Goal: Task Accomplishment & Management: Complete application form

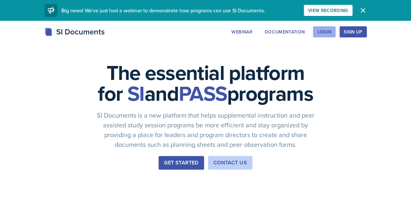
click at [331, 32] on div "Login" at bounding box center [324, 31] width 14 height 5
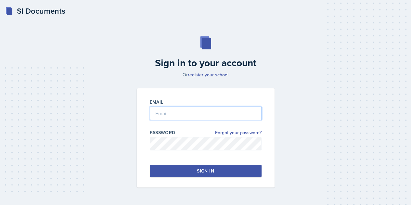
type input "[EMAIL_ADDRESS][PERSON_NAME][DOMAIN_NAME]"
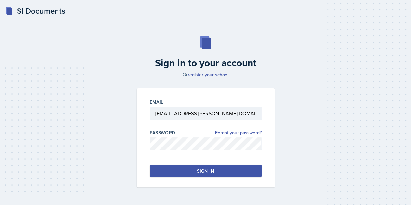
click at [222, 171] on button "Sign in" at bounding box center [206, 171] width 112 height 12
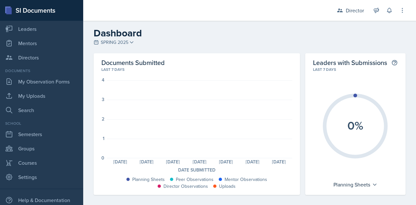
scroll to position [82, 0]
click at [27, 135] on link "Semesters" at bounding box center [42, 133] width 78 height 13
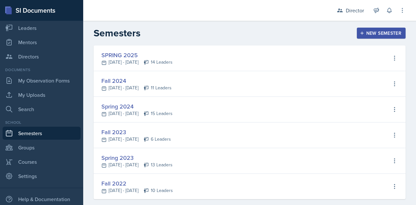
click at [361, 34] on div "New Semester" at bounding box center [381, 33] width 40 height 5
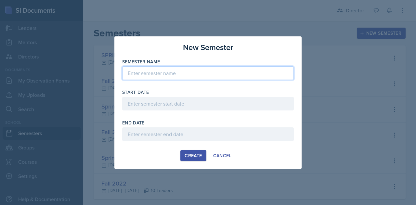
click at [205, 73] on input at bounding box center [207, 73] width 171 height 14
type input "Fall 2025"
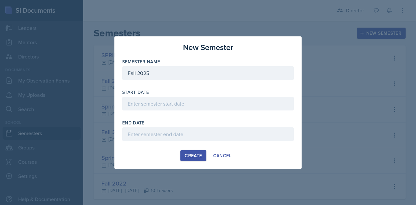
click at [169, 106] on div at bounding box center [207, 104] width 171 height 14
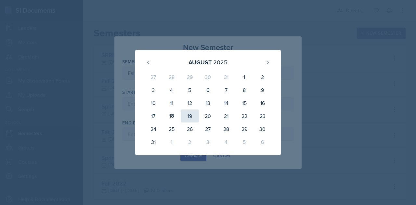
click at [0, 0] on div "19" at bounding box center [0, 0] width 0 height 0
type input "[DATE]"
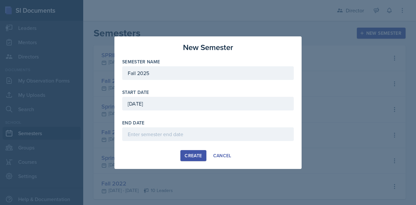
click at [155, 133] on div at bounding box center [207, 134] width 171 height 14
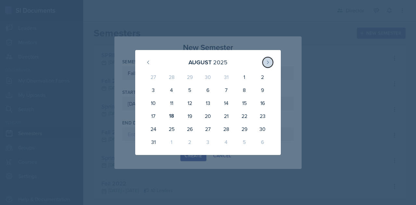
click at [266, 63] on icon at bounding box center [267, 62] width 5 height 5
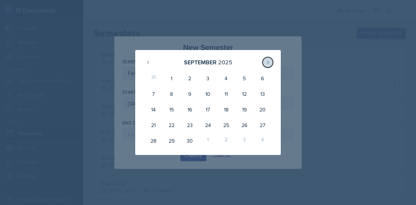
click at [266, 63] on icon at bounding box center [267, 62] width 5 height 5
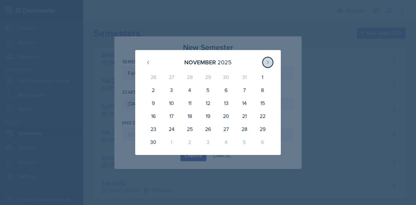
click at [266, 63] on icon at bounding box center [267, 62] width 5 height 5
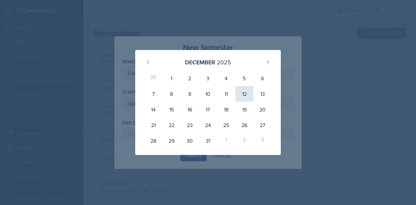
click at [0, 0] on div "12" at bounding box center [0, 0] width 0 height 0
type input "[DATE]"
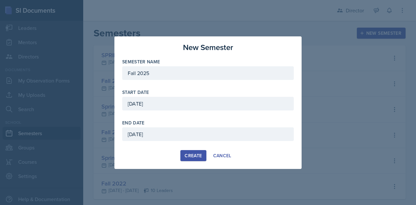
click at [192, 156] on div "Create" at bounding box center [192, 155] width 17 height 5
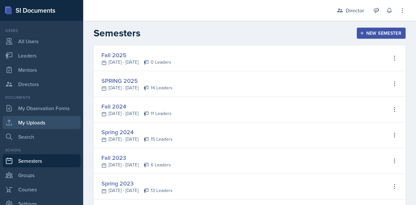
scroll to position [48, 0]
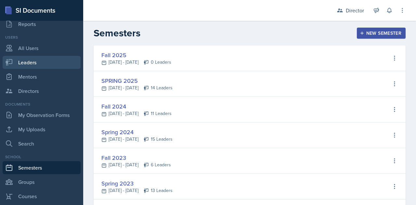
click at [25, 62] on link "Leaders" at bounding box center [42, 62] width 78 height 13
select select "9f1597ff-0c14-4cd1-9aad-802ae6b6e8b3"
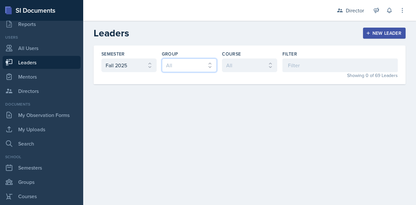
click at [205, 67] on select "All" at bounding box center [189, 65] width 55 height 14
click at [240, 64] on select "All ACCT 113 - Principles of Accounting I ACCT 213 - Intermediate Accounting I …" at bounding box center [249, 65] width 55 height 14
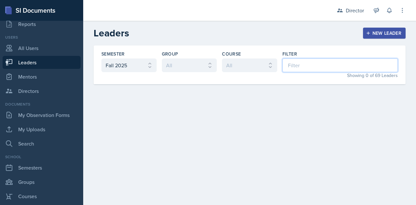
click at [303, 61] on input at bounding box center [339, 65] width 115 height 14
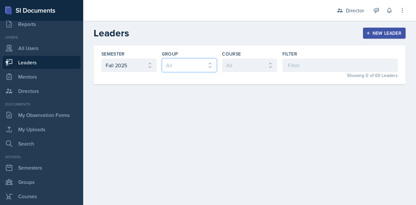
click at [197, 69] on select "All" at bounding box center [189, 65] width 55 height 14
click at [197, 110] on main "Leaders New Leader Semester All Fall 2025 SPRING 2025 Fall 2024 Spring 2024 Fal…" at bounding box center [249, 113] width 332 height 184
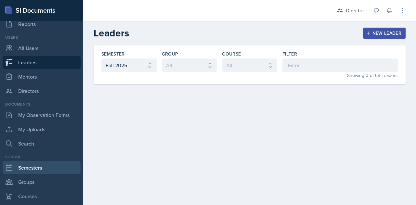
click at [43, 169] on link "Semesters" at bounding box center [42, 167] width 78 height 13
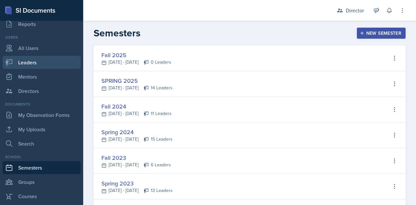
click at [27, 62] on link "Leaders" at bounding box center [42, 62] width 78 height 13
select select "9f1597ff-0c14-4cd1-9aad-802ae6b6e8b3"
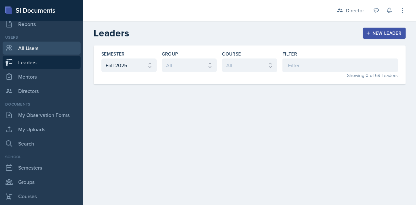
click at [43, 47] on link "All Users" at bounding box center [42, 48] width 78 height 13
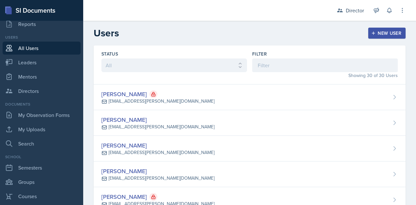
click at [384, 37] on button "New User" at bounding box center [386, 33] width 37 height 11
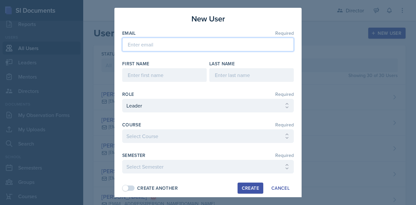
click at [185, 45] on input "email" at bounding box center [207, 45] width 171 height 14
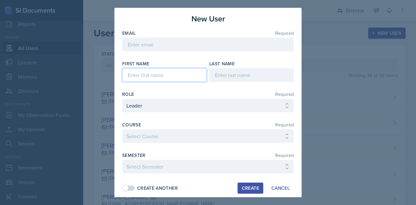
click at [133, 76] on input at bounding box center [164, 75] width 84 height 14
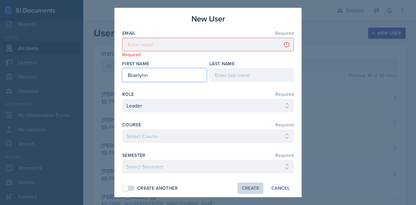
type input "Braelynn"
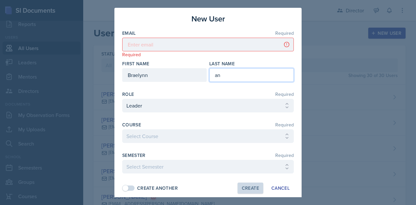
type input "a"
type input "[PERSON_NAME]"
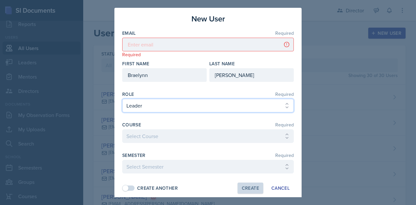
click at [144, 101] on select "Select Role Leader Mentor Director" at bounding box center [207, 106] width 171 height 14
click at [122, 99] on select "Select Role Leader Mentor Director" at bounding box center [207, 106] width 171 height 14
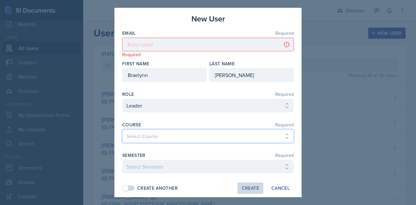
click at [155, 137] on select "Select Course ACCT 113 - Principles of Accounting I ACCT 213 - Intermediate Acc…" at bounding box center [207, 136] width 171 height 14
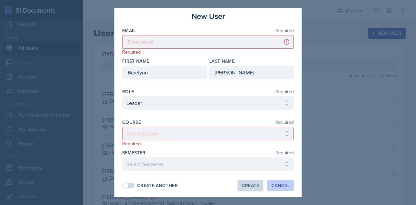
click at [279, 184] on div "Cancel" at bounding box center [280, 185] width 18 height 5
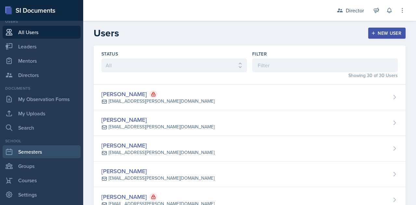
scroll to position [66, 0]
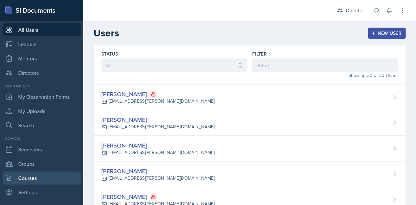
click at [27, 178] on link "Courses" at bounding box center [42, 177] width 78 height 13
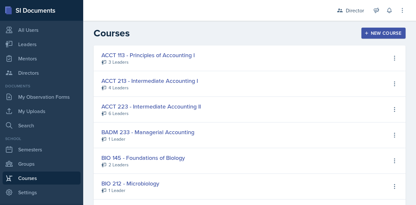
click at [369, 33] on div "New Course" at bounding box center [383, 33] width 36 height 5
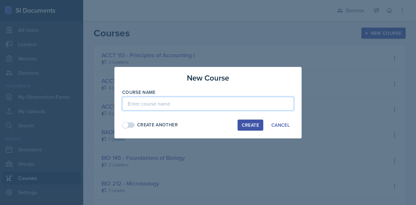
click at [185, 105] on input at bounding box center [207, 104] width 171 height 14
type input "BADM 111, 112, 114, 122"
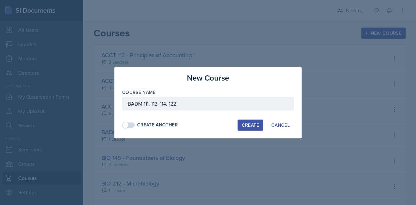
click at [242, 126] on div "Create" at bounding box center [250, 124] width 17 height 5
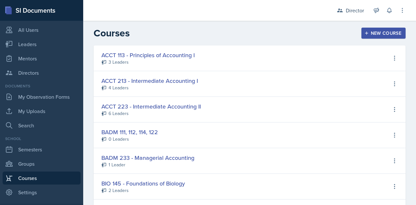
click at [365, 34] on div "New Course" at bounding box center [383, 33] width 36 height 5
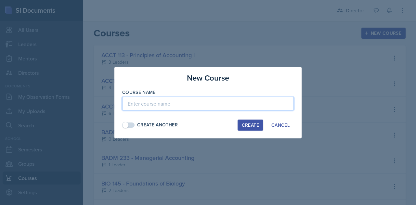
click at [175, 104] on input at bounding box center [207, 104] width 171 height 14
type input "BIO 205 - Microbio for Health Sci"
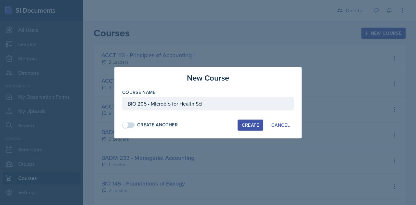
click at [253, 126] on div "Create" at bounding box center [250, 124] width 17 height 5
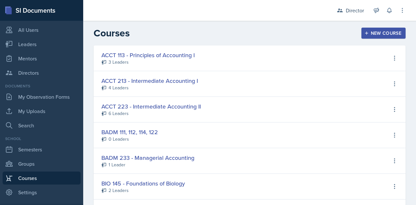
click at [370, 32] on div "New Course" at bounding box center [383, 33] width 36 height 5
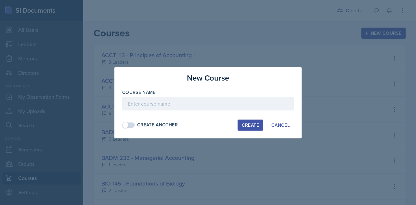
click at [370, 32] on div at bounding box center [208, 102] width 416 height 205
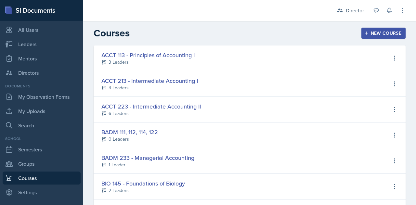
click at [376, 30] on button "New Course" at bounding box center [383, 33] width 44 height 11
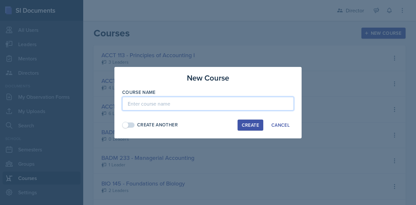
click at [197, 99] on input at bounding box center [207, 104] width 171 height 14
type input "BIO 350 - Immunology"
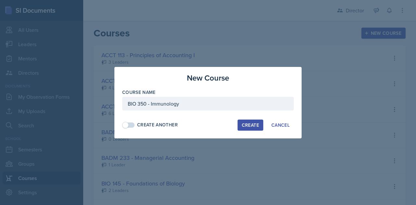
click at [248, 126] on div "Create" at bounding box center [250, 124] width 17 height 5
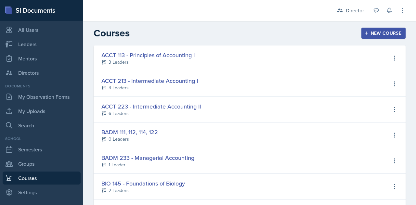
click at [373, 35] on div "New Course" at bounding box center [383, 33] width 36 height 5
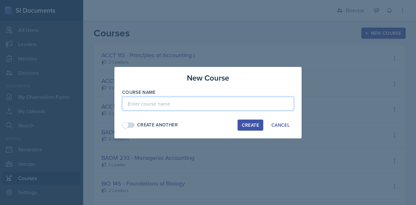
click at [220, 105] on input at bounding box center [207, 104] width 171 height 14
type input "V"
type input "CHEM 130 - Chem Health Sciences"
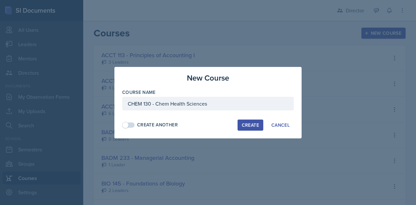
click at [245, 124] on div "Create" at bounding box center [250, 124] width 17 height 5
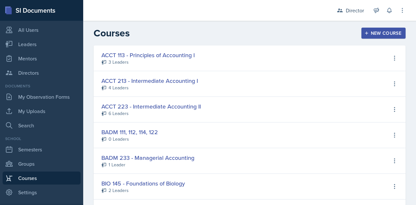
click at [377, 35] on div "New Course" at bounding box center [383, 33] width 36 height 5
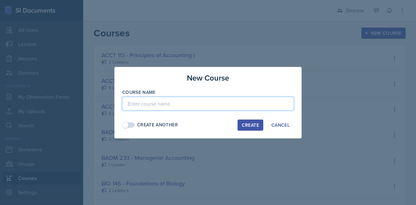
click at [211, 104] on input at bounding box center [207, 104] width 171 height 14
type input "EXER 310 - Kinesiology"
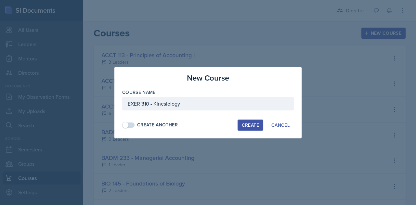
click at [245, 122] on div "Create" at bounding box center [250, 124] width 17 height 5
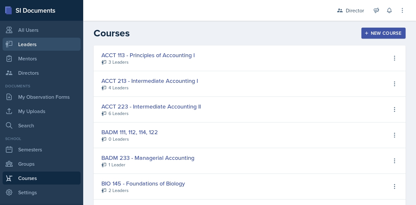
click at [26, 43] on link "Leaders" at bounding box center [42, 44] width 78 height 13
select select "9f1597ff-0c14-4cd1-9aad-802ae6b6e8b3"
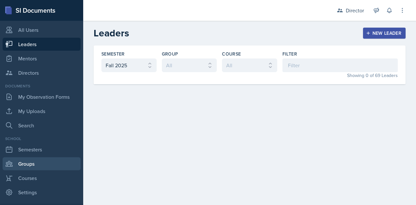
click at [26, 163] on link "Groups" at bounding box center [42, 163] width 78 height 13
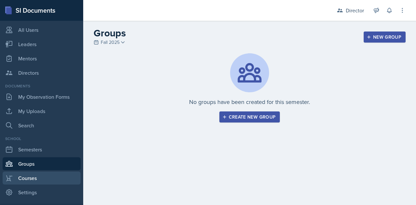
click at [29, 178] on link "Courses" at bounding box center [42, 177] width 78 height 13
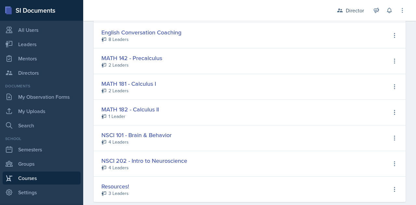
scroll to position [520, 0]
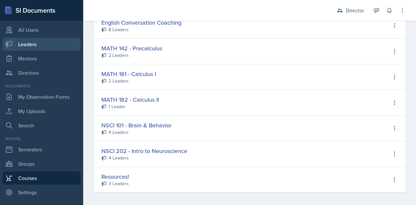
click at [33, 43] on link "Leaders" at bounding box center [42, 44] width 78 height 13
select select "9f1597ff-0c14-4cd1-9aad-802ae6b6e8b3"
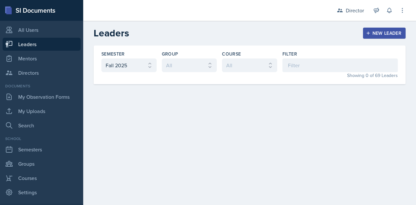
click at [383, 33] on div "New Leader" at bounding box center [384, 33] width 34 height 5
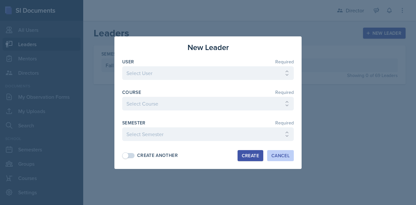
click at [276, 158] on div "Cancel" at bounding box center [280, 155] width 18 height 5
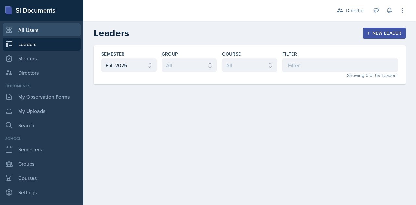
click at [40, 31] on link "All Users" at bounding box center [42, 29] width 78 height 13
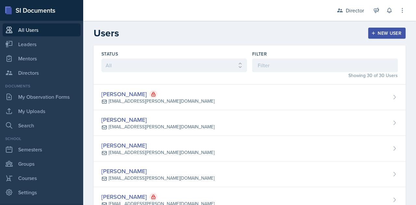
click at [380, 32] on div "New User" at bounding box center [386, 33] width 29 height 5
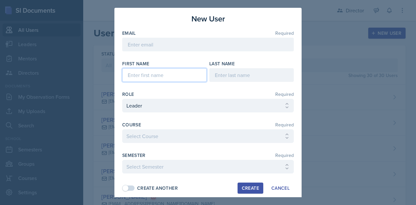
click at [169, 71] on input at bounding box center [164, 75] width 84 height 14
type input "Amber"
type input "[PERSON_NAME]"
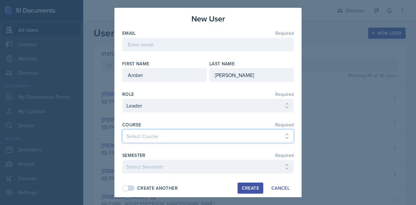
click at [137, 136] on select "Select Course ACCT 113 - Principles of Accounting I ACCT 213 - Intermediate Acc…" at bounding box center [207, 136] width 171 height 14
select select "d42a642d-a34c-4746-9b1a-e0ad567fea7a"
click at [122, 129] on select "Select Course ACCT 113 - Principles of Accounting I ACCT 213 - Intermediate Acc…" at bounding box center [207, 136] width 171 height 14
click at [260, 135] on select "Select Course ACCT 113 - Principles of Accounting I ACCT 213 - Intermediate Acc…" at bounding box center [207, 136] width 171 height 14
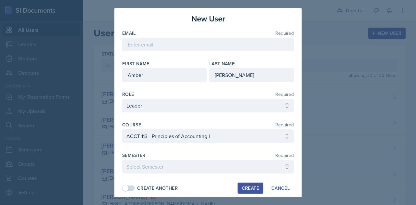
click at [214, 150] on div "Course Required Select Course ACCT 113 - Principles of Accounting I ACCT 213 - …" at bounding box center [207, 150] width 171 height 58
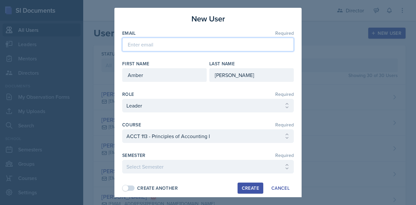
click at [138, 41] on input "email" at bounding box center [207, 45] width 171 height 14
paste input "[EMAIL_ADDRESS][PERSON_NAME][DOMAIN_NAME]"
type input "[EMAIL_ADDRESS][PERSON_NAME][DOMAIN_NAME]"
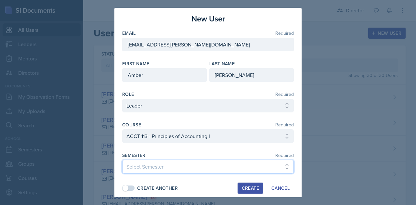
click at [171, 167] on select "Select Semester Fall 2025 SPRING 2025 Fall 2024 Spring 2024 Fall 2023 Spring 20…" at bounding box center [207, 167] width 171 height 14
select select "9f1597ff-0c14-4cd1-9aad-802ae6b6e8b3"
click at [122, 160] on select "Select Semester Fall 2025 SPRING 2025 Fall 2024 Spring 2024 Fall 2023 Spring 20…" at bounding box center [207, 167] width 171 height 14
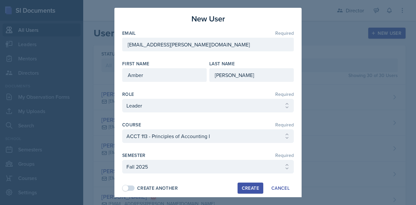
click at [131, 185] on span at bounding box center [129, 187] width 12 height 5
click at [242, 189] on div "Create" at bounding box center [250, 187] width 17 height 5
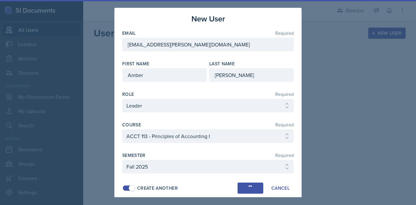
select select
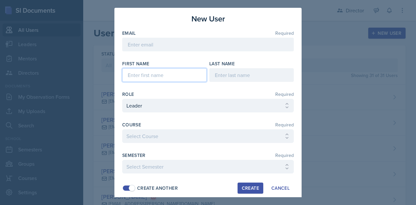
click at [146, 76] on input at bounding box center [164, 75] width 84 height 14
type input "[PERSON_NAME]"
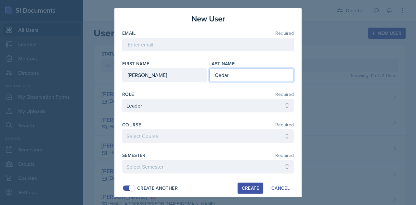
type input "Cedar"
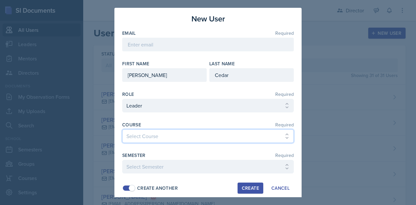
click at [160, 132] on select "Select Course ACCT 113 - Principles of Accounting I ACCT 213 - Intermediate Acc…" at bounding box center [207, 136] width 171 height 14
select select "a3b952a5-493a-498d-99ed-b0c1dc4e84de"
click at [122, 129] on select "Select Course ACCT 113 - Principles of Accounting I ACCT 213 - Intermediate Acc…" at bounding box center [207, 136] width 171 height 14
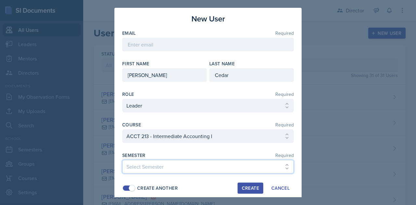
click at [153, 164] on select "Select Semester Fall 2025 SPRING 2025 Fall 2024 Spring 2024 Fall 2023 Spring 20…" at bounding box center [207, 167] width 171 height 14
select select "9f1597ff-0c14-4cd1-9aad-802ae6b6e8b3"
click at [122, 160] on select "Select Semester Fall 2025 SPRING 2025 Fall 2024 Spring 2024 Fall 2023 Spring 20…" at bounding box center [207, 167] width 171 height 14
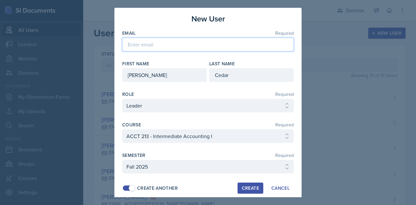
click at [171, 43] on input "email" at bounding box center [207, 45] width 171 height 14
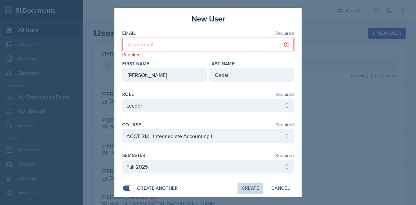
click at [141, 47] on input "email" at bounding box center [207, 45] width 171 height 14
paste input "[EMAIL_ADDRESS][PERSON_NAME][DOMAIN_NAME]"
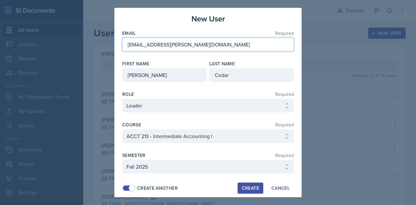
type input "[EMAIL_ADDRESS][PERSON_NAME][DOMAIN_NAME]"
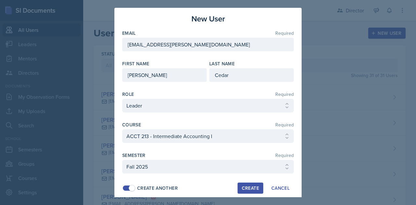
click at [244, 187] on div "Create" at bounding box center [250, 187] width 17 height 5
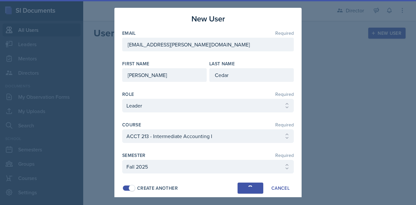
select select
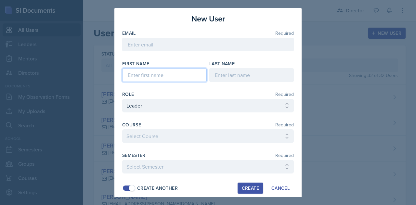
click at [149, 75] on input at bounding box center [164, 75] width 84 height 14
type input "g"
type input "Gabby"
type input "[PERSON_NAME]"
click at [149, 143] on div at bounding box center [207, 146] width 171 height 6
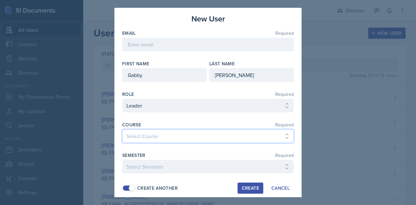
click at [144, 133] on select "Select Course ACCT 113 - Principles of Accounting I ACCT 213 - Intermediate Acc…" at bounding box center [207, 136] width 171 height 14
select select "2289c624-a11f-4207-a588-a945a0860d25"
click at [122, 129] on select "Select Course ACCT 113 - Principles of Accounting I ACCT 213 - Intermediate Acc…" at bounding box center [207, 136] width 171 height 14
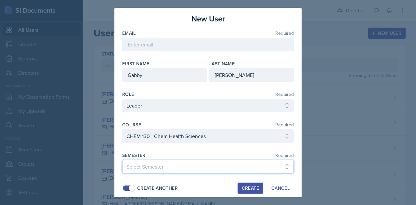
click at [156, 164] on select "Select Semester Fall 2025 SPRING 2025 Fall 2024 Spring 2024 Fall 2023 Spring 20…" at bounding box center [207, 167] width 171 height 14
select select "9f1597ff-0c14-4cd1-9aad-802ae6b6e8b3"
click at [122, 160] on select "Select Semester Fall 2025 SPRING 2025 Fall 2024 Spring 2024 Fall 2023 Spring 20…" at bounding box center [207, 167] width 171 height 14
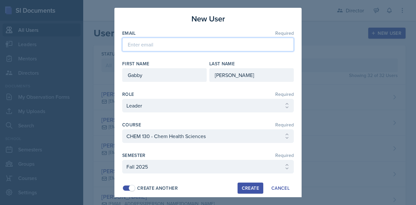
click at [214, 45] on input "email" at bounding box center [207, 45] width 171 height 14
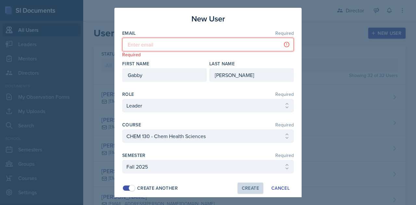
click at [155, 42] on input "email" at bounding box center [207, 45] width 171 height 14
paste input "[EMAIL_ADDRESS][PERSON_NAME][DOMAIN_NAME]"
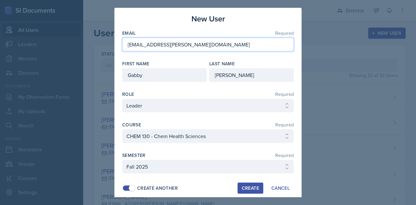
click at [191, 45] on input "[EMAIL_ADDRESS][PERSON_NAME][DOMAIN_NAME]" at bounding box center [207, 45] width 171 height 14
type input "[EMAIL_ADDRESS][PERSON_NAME][DOMAIN_NAME]"
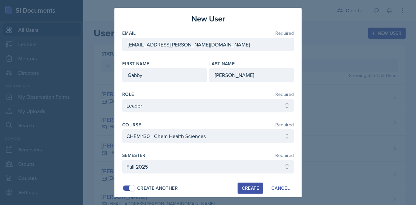
click at [242, 187] on div "Create" at bounding box center [250, 187] width 17 height 5
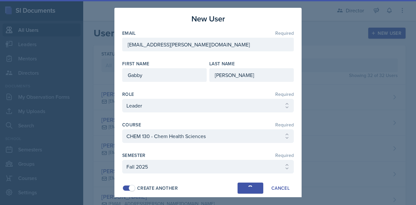
select select
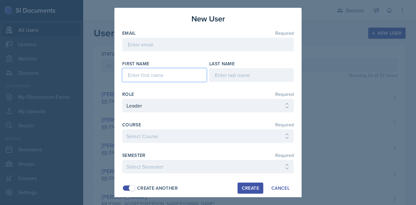
click at [156, 72] on input at bounding box center [164, 75] width 84 height 14
type input "[PERSON_NAME]"
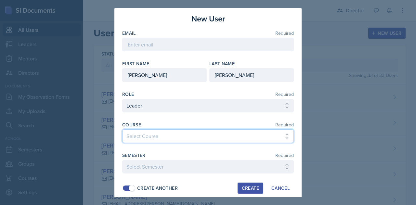
click at [151, 135] on select "Select Course ACCT 113 - Principles of Accounting I ACCT 213 - Intermediate Acc…" at bounding box center [207, 136] width 171 height 14
select select "6e5e078d-fba2-4e9b-94c0-75fd26f68b22"
click at [122, 129] on select "Select Course ACCT 113 - Principles of Accounting I ACCT 213 - Intermediate Acc…" at bounding box center [207, 136] width 171 height 14
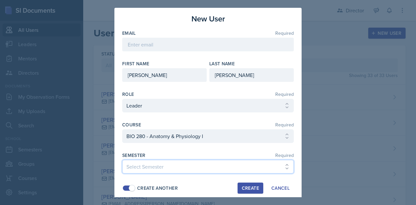
click at [154, 163] on select "Select Semester Fall 2025 SPRING 2025 Fall 2024 Spring 2024 Fall 2023 Spring 20…" at bounding box center [207, 167] width 171 height 14
click at [122, 160] on select "Select Semester Fall 2025 SPRING 2025 Fall 2024 Spring 2024 Fall 2023 Spring 20…" at bounding box center [207, 167] width 171 height 14
click at [160, 164] on select "Select Semester Fall 2025 SPRING 2025 Fall 2024 Spring 2024 Fall 2023 Spring 20…" at bounding box center [207, 167] width 171 height 14
select select "9f1597ff-0c14-4cd1-9aad-802ae6b6e8b3"
click at [122, 160] on select "Select Semester Fall 2025 SPRING 2025 Fall 2024 Spring 2024 Fall 2023 Spring 20…" at bounding box center [207, 167] width 171 height 14
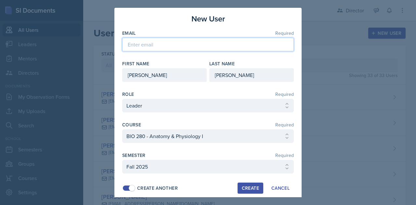
click at [143, 47] on input "email" at bounding box center [207, 45] width 171 height 14
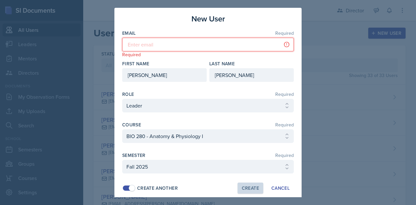
click at [157, 44] on input "email" at bounding box center [207, 45] width 171 height 14
paste input "[EMAIL_ADDRESS][PERSON_NAME][DOMAIN_NAME]"
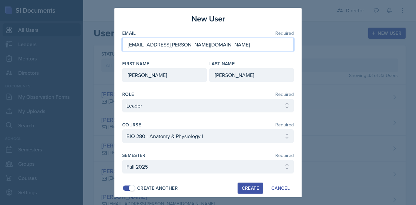
type input "[EMAIL_ADDRESS][PERSON_NAME][DOMAIN_NAME]"
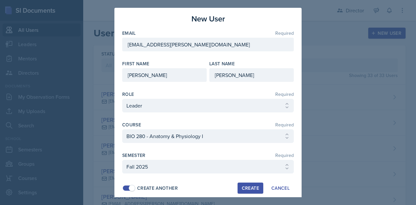
click at [245, 187] on div "Create" at bounding box center [250, 187] width 17 height 5
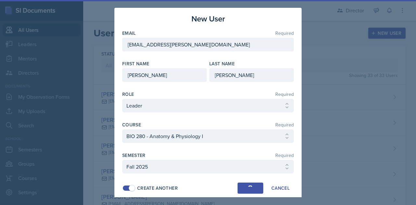
select select
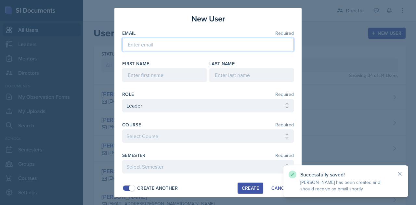
click at [145, 44] on input "email" at bounding box center [207, 45] width 171 height 14
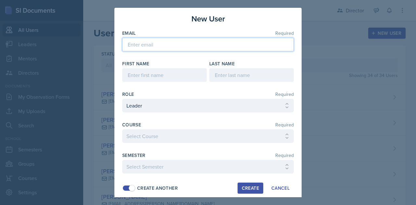
click at [133, 43] on input "email" at bounding box center [207, 45] width 171 height 14
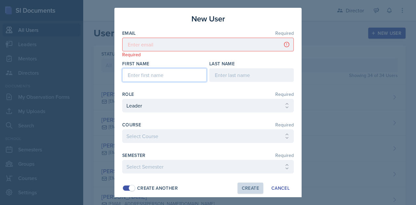
click at [131, 75] on input at bounding box center [164, 75] width 84 height 14
type input "[PERSON_NAME]"
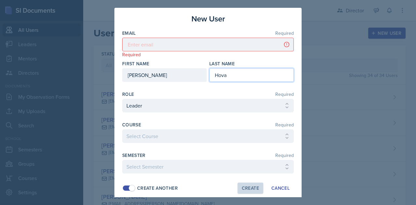
click at [225, 70] on input "Hova" at bounding box center [251, 75] width 84 height 14
type input "[PERSON_NAME]"
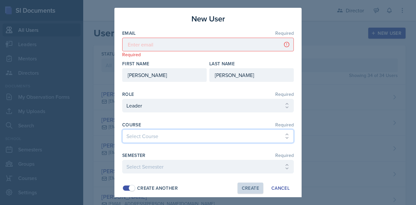
click at [182, 136] on select "Select Course ACCT 113 - Principles of Accounting I ACCT 213 - Intermediate Acc…" at bounding box center [207, 136] width 171 height 14
select select "f9afd443-044f-41e7-b11e-c2f1097b38b3"
click at [122, 129] on select "Select Course ACCT 113 - Principles of Accounting I ACCT 213 - Intermediate Acc…" at bounding box center [207, 136] width 171 height 14
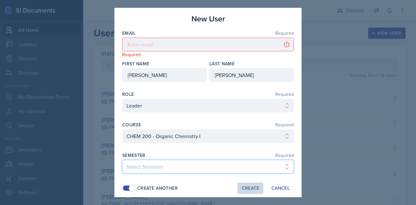
click at [143, 165] on select "Select Semester Fall 2025 SPRING 2025 Fall 2024 Spring 2024 Fall 2023 Spring 20…" at bounding box center [207, 167] width 171 height 14
select select "9f1597ff-0c14-4cd1-9aad-802ae6b6e8b3"
click at [122, 160] on select "Select Semester Fall 2025 SPRING 2025 Fall 2024 Spring 2024 Fall 2023 Spring 20…" at bounding box center [207, 167] width 171 height 14
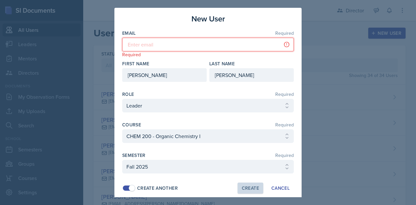
click at [206, 43] on input "email" at bounding box center [207, 45] width 171 height 14
click at [162, 43] on input "email" at bounding box center [207, 45] width 171 height 14
paste input "[EMAIL_ADDRESS][PERSON_NAME][DOMAIN_NAME]"
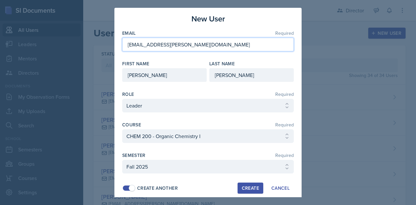
type input "[EMAIL_ADDRESS][PERSON_NAME][DOMAIN_NAME]"
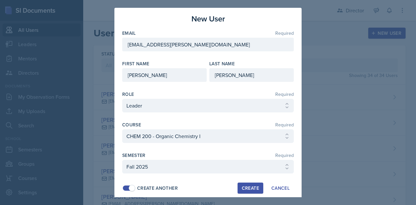
click at [243, 188] on div "Create" at bounding box center [250, 187] width 17 height 5
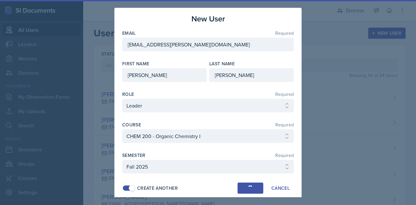
select select
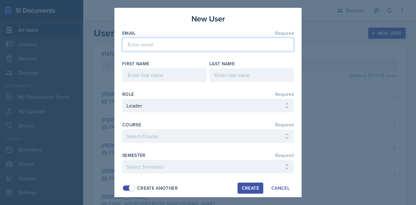
click at [156, 43] on input "email" at bounding box center [207, 45] width 171 height 14
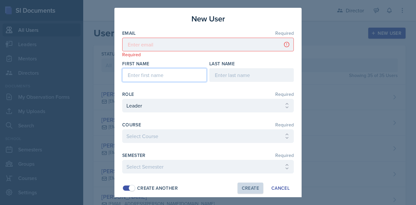
click at [137, 75] on input at bounding box center [164, 75] width 84 height 14
click at [130, 76] on input "braelynn" at bounding box center [164, 75] width 84 height 14
type input "Braelynn"
type input "[PERSON_NAME]"
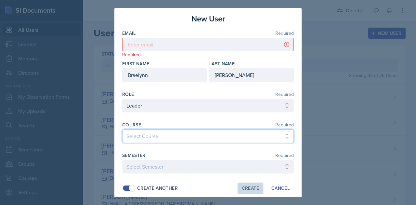
click at [164, 137] on select "Select Course ACCT 113 - Principles of Accounting I ACCT 213 - Intermediate Acc…" at bounding box center [207, 136] width 171 height 14
click at [122, 129] on select "Select Course ACCT 113 - Principles of Accounting I ACCT 213 - Intermediate Acc…" at bounding box center [207, 136] width 171 height 14
click at [185, 139] on select "Select Course ACCT 113 - Principles of Accounting I ACCT 213 - Intermediate Acc…" at bounding box center [207, 136] width 171 height 14
select select "289734e5-f99e-46f9-9f3f-2da253f7ce65"
click at [122, 129] on select "Select Course ACCT 113 - Principles of Accounting I ACCT 213 - Intermediate Acc…" at bounding box center [207, 136] width 171 height 14
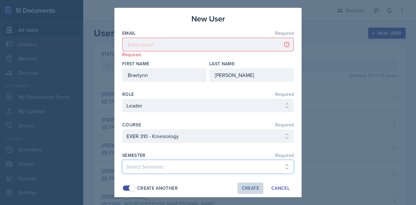
click at [157, 167] on select "Select Semester Fall 2025 SPRING 2025 Fall 2024 Spring 2024 Fall 2023 Spring 20…" at bounding box center [207, 167] width 171 height 14
select select "9f1597ff-0c14-4cd1-9aad-802ae6b6e8b3"
click at [122, 160] on select "Select Semester Fall 2025 SPRING 2025 Fall 2024 Spring 2024 Fall 2023 Spring 20…" at bounding box center [207, 167] width 171 height 14
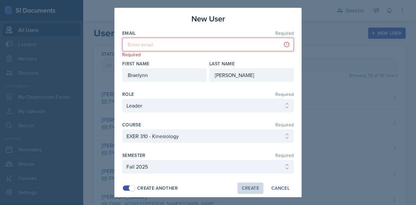
click at [161, 44] on input "email" at bounding box center [207, 45] width 171 height 14
click at [155, 45] on input "email" at bounding box center [207, 45] width 171 height 14
paste input "[EMAIL_ADDRESS][PERSON_NAME][DOMAIN_NAME]"
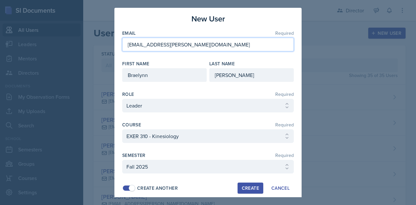
type input "[EMAIL_ADDRESS][PERSON_NAME][DOMAIN_NAME]"
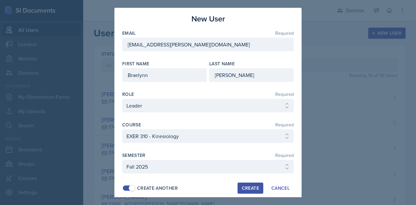
click at [246, 186] on div "Create" at bounding box center [250, 187] width 17 height 5
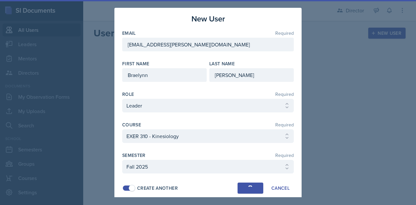
select select
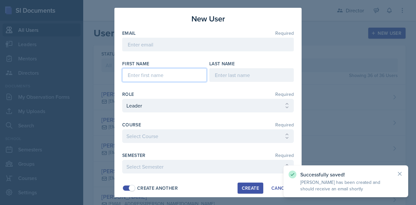
click at [148, 74] on input at bounding box center [164, 75] width 84 height 14
type input "[GEOGRAPHIC_DATA]"
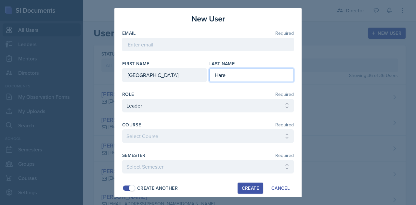
type input "Hare"
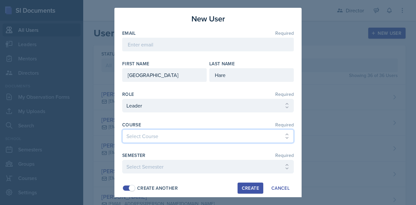
click at [181, 132] on select "Select Course ACCT 113 - Principles of Accounting I ACCT 213 - Intermediate Acc…" at bounding box center [207, 136] width 171 height 14
select select "81bb374f-e51e-405f-8b12-8170eea9df7e"
click at [122, 129] on select "Select Course ACCT 113 - Principles of Accounting I ACCT 213 - Intermediate Acc…" at bounding box center [207, 136] width 171 height 14
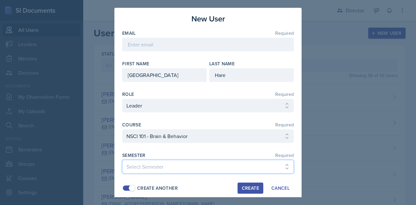
click at [160, 164] on select "Select Semester Fall 2025 SPRING 2025 Fall 2024 Spring 2024 Fall 2023 Spring 20…" at bounding box center [207, 167] width 171 height 14
select select "9f1597ff-0c14-4cd1-9aad-802ae6b6e8b3"
click at [122, 160] on select "Select Semester Fall 2025 SPRING 2025 Fall 2024 Spring 2024 Fall 2023 Spring 20…" at bounding box center [207, 167] width 171 height 14
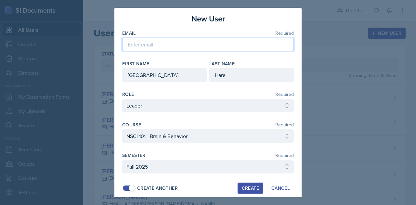
click at [151, 42] on input "email" at bounding box center [207, 45] width 171 height 14
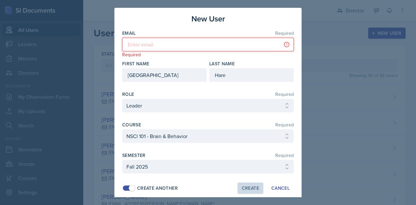
click at [150, 44] on input "email" at bounding box center [207, 45] width 171 height 14
paste input "[EMAIL_ADDRESS][PERSON_NAME][DOMAIN_NAME]"
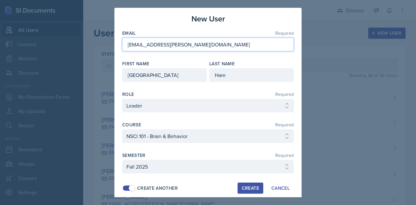
type input "[EMAIL_ADDRESS][PERSON_NAME][DOMAIN_NAME]"
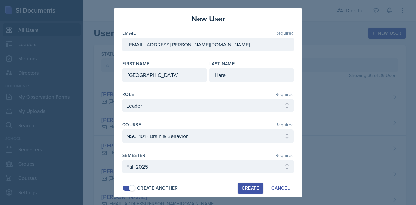
click at [246, 188] on div "Create" at bounding box center [250, 187] width 17 height 5
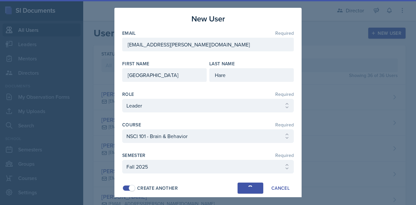
select select
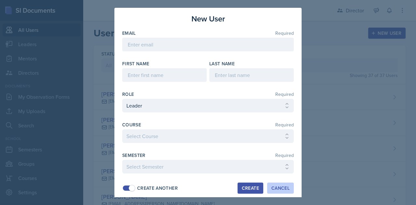
click at [273, 188] on div "Cancel" at bounding box center [280, 187] width 18 height 5
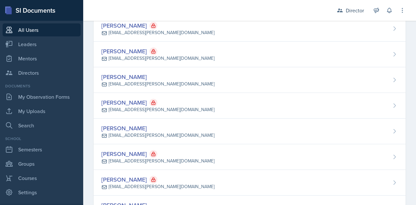
scroll to position [840, 0]
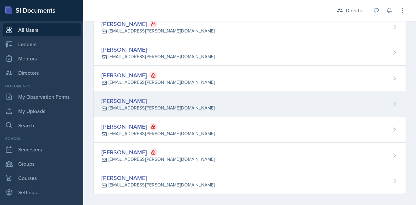
click at [391, 101] on icon at bounding box center [394, 104] width 6 height 6
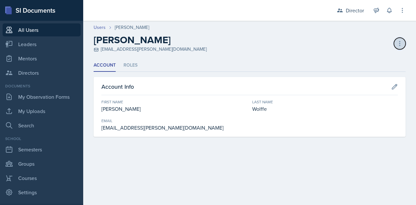
click at [398, 43] on icon at bounding box center [399, 43] width 6 height 6
click at [370, 57] on div "Deactivate User" at bounding box center [371, 57] width 62 height 13
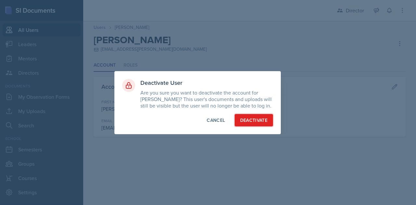
click at [255, 122] on div "Deactivate" at bounding box center [254, 120] width 28 height 6
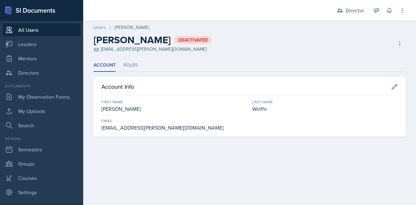
click at [100, 27] on link "Users" at bounding box center [100, 27] width 12 height 7
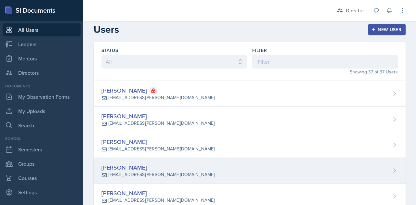
scroll to position [4, 0]
click at [391, 168] on icon at bounding box center [394, 170] width 6 height 6
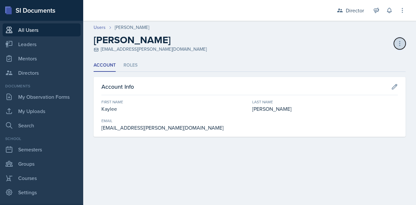
click at [397, 38] on button at bounding box center [400, 44] width 12 height 12
click at [360, 58] on div "Deactivate User" at bounding box center [371, 57] width 62 height 13
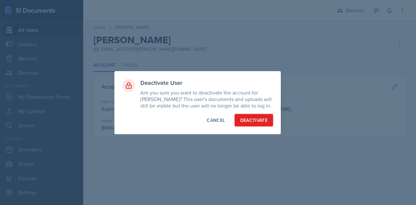
click at [248, 119] on div "Deactivate" at bounding box center [254, 120] width 28 height 6
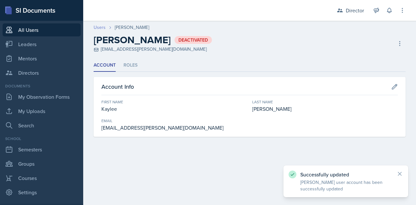
click at [98, 28] on link "Users" at bounding box center [100, 27] width 12 height 7
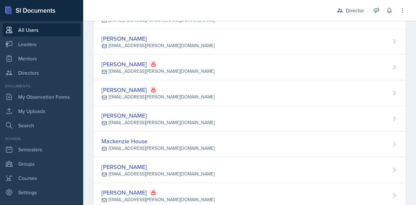
scroll to position [262, 0]
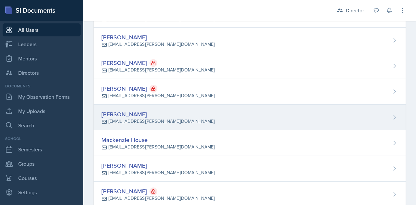
click at [394, 115] on icon at bounding box center [395, 117] width 2 height 4
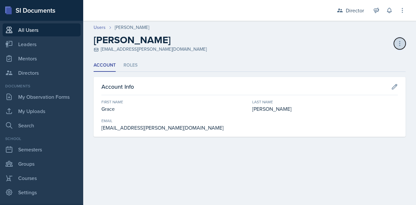
click at [399, 40] on icon at bounding box center [399, 43] width 6 height 6
click at [363, 58] on div "Deactivate User" at bounding box center [371, 57] width 62 height 13
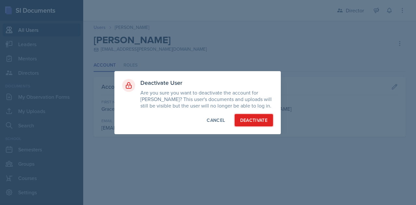
click at [252, 119] on div "Deactivate" at bounding box center [254, 120] width 28 height 6
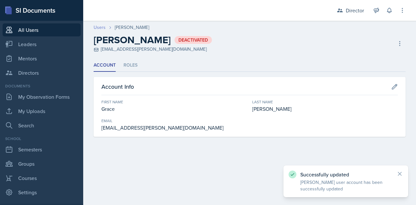
click at [101, 25] on link "Users" at bounding box center [100, 27] width 12 height 7
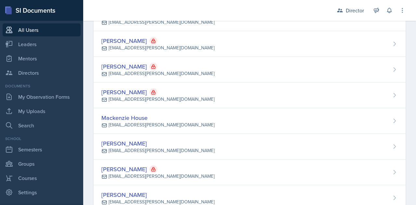
scroll to position [287, 0]
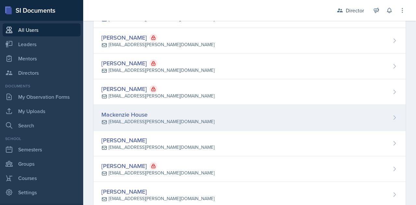
click at [391, 119] on icon at bounding box center [394, 117] width 6 height 6
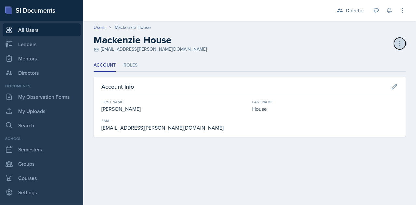
click at [399, 44] on icon at bounding box center [399, 43] width 1 height 4
click at [373, 57] on div "Deactivate User" at bounding box center [371, 57] width 62 height 13
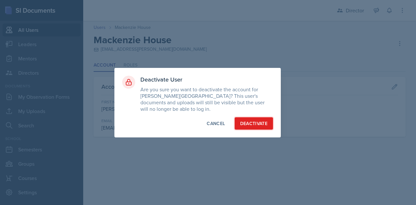
click at [248, 124] on div "Deactivate" at bounding box center [254, 123] width 28 height 6
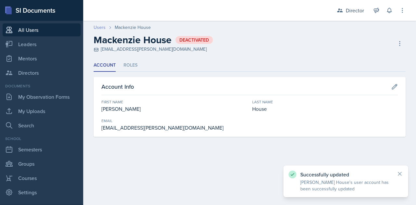
click at [98, 26] on link "Users" at bounding box center [100, 27] width 12 height 7
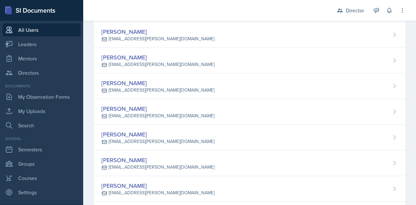
scroll to position [471, 0]
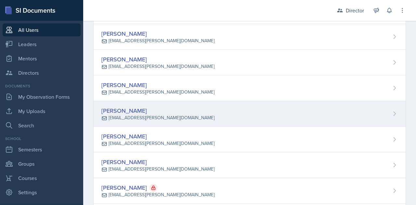
click at [391, 111] on icon at bounding box center [394, 113] width 6 height 6
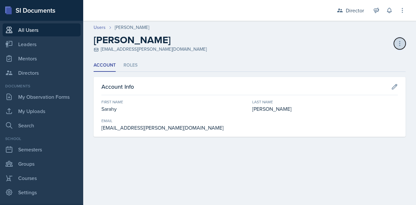
click at [399, 43] on icon at bounding box center [399, 43] width 6 height 6
click at [362, 54] on div "Deactivate User" at bounding box center [371, 57] width 62 height 13
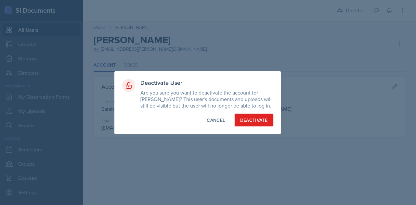
click at [243, 121] on div "Deactivate" at bounding box center [254, 120] width 28 height 6
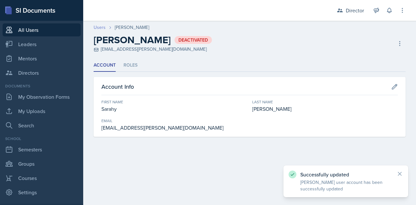
click at [99, 26] on link "Users" at bounding box center [100, 27] width 12 height 7
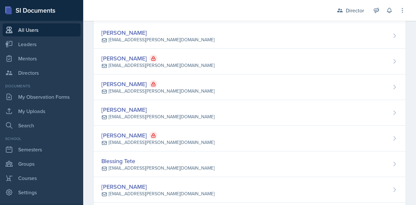
scroll to position [600, 0]
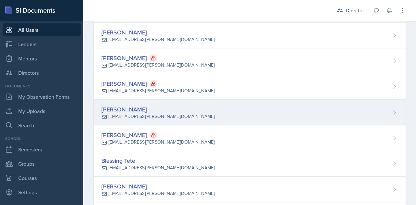
click at [391, 109] on icon at bounding box center [394, 112] width 6 height 6
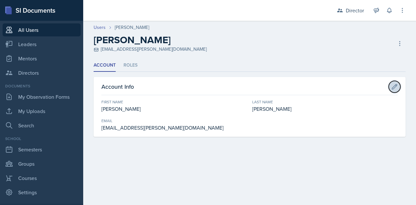
click at [392, 85] on icon at bounding box center [394, 86] width 6 height 6
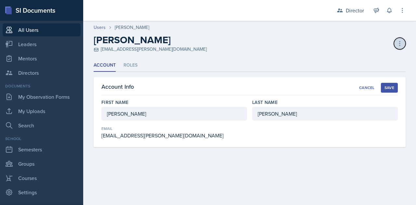
click at [399, 42] on icon at bounding box center [399, 43] width 1 height 4
click at [357, 55] on div "Deactivate User" at bounding box center [371, 57] width 62 height 13
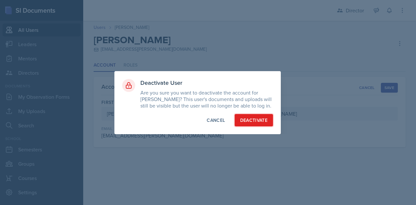
click at [249, 120] on div "Deactivate" at bounding box center [254, 120] width 28 height 6
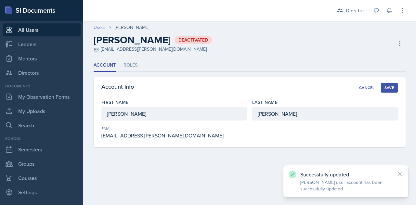
click at [100, 28] on link "Users" at bounding box center [100, 27] width 12 height 7
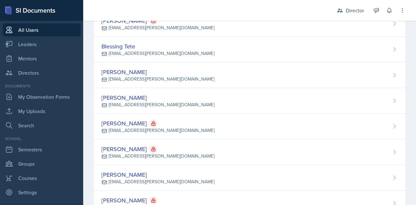
scroll to position [715, 0]
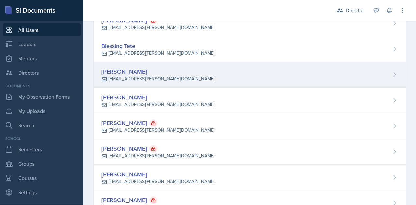
click at [391, 71] on icon at bounding box center [394, 74] width 6 height 6
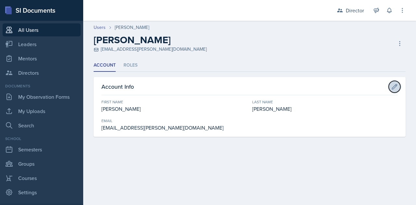
click at [393, 86] on icon at bounding box center [394, 86] width 5 height 5
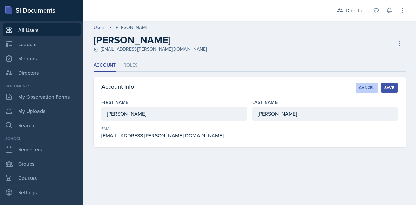
click at [370, 83] on button "Cancel" at bounding box center [366, 88] width 23 height 10
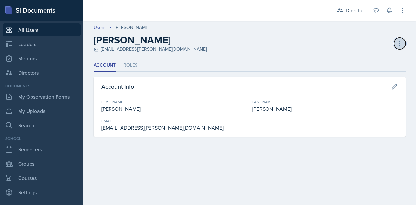
click at [398, 42] on icon at bounding box center [399, 43] width 6 height 6
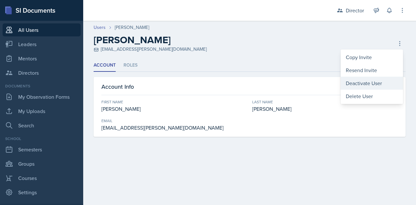
click at [359, 84] on div "Deactivate User" at bounding box center [371, 83] width 62 height 13
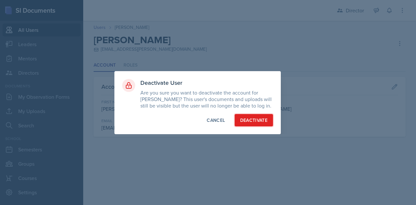
click at [258, 120] on div "Deactivate" at bounding box center [254, 120] width 28 height 6
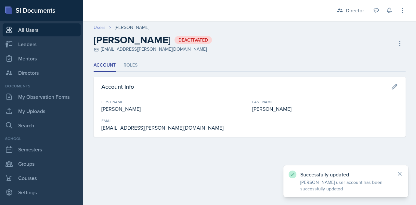
click at [96, 28] on link "Users" at bounding box center [100, 27] width 12 height 7
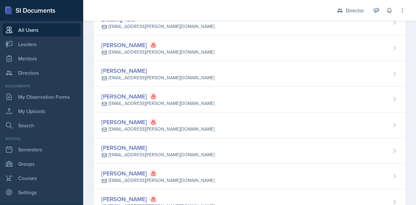
scroll to position [742, 0]
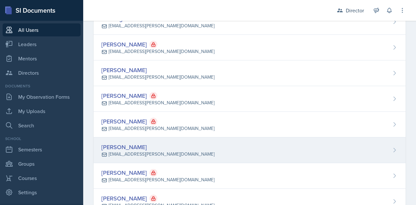
click at [384, 146] on div "[PERSON_NAME] [EMAIL_ADDRESS][PERSON_NAME][DOMAIN_NAME]" at bounding box center [250, 150] width 312 height 26
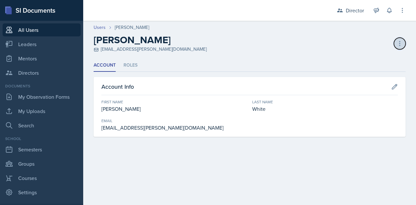
click at [400, 44] on icon at bounding box center [399, 43] width 6 height 6
click at [371, 58] on div "Deactivate User" at bounding box center [371, 57] width 62 height 13
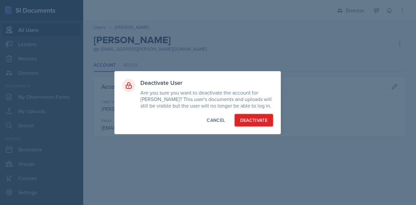
click at [250, 121] on div "Deactivate" at bounding box center [254, 120] width 28 height 6
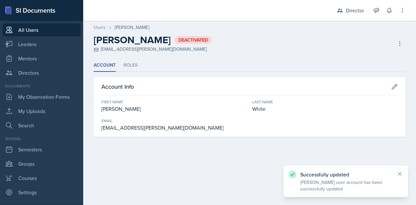
click at [99, 29] on link "Users" at bounding box center [100, 27] width 12 height 7
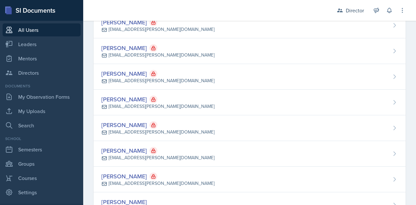
scroll to position [840, 0]
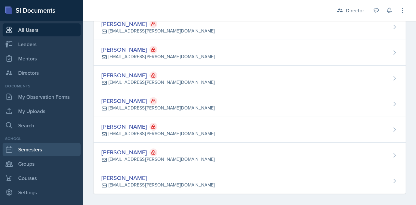
click at [23, 150] on link "Semesters" at bounding box center [42, 149] width 78 height 13
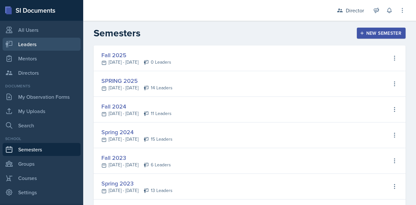
click at [29, 44] on link "Leaders" at bounding box center [42, 44] width 78 height 13
select select "9f1597ff-0c14-4cd1-9aad-802ae6b6e8b3"
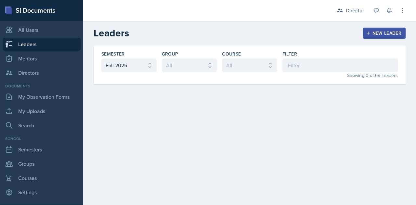
click at [376, 34] on div "New Leader" at bounding box center [384, 33] width 34 height 5
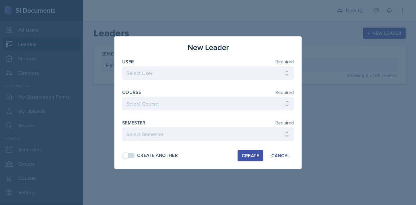
click at [230, 81] on div at bounding box center [207, 83] width 171 height 6
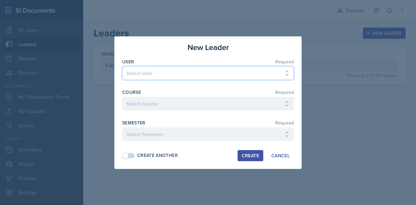
click at [219, 73] on select "Select User [PERSON_NAME] [PERSON_NAME] [PERSON_NAME] [PERSON_NAME] [PERSON_NAM…" at bounding box center [207, 73] width 171 height 14
select select "7d3b01ba-57c2-4284-ac75-9c4d10c5141a"
click at [153, 73] on select "Select User [PERSON_NAME] [PERSON_NAME] [PERSON_NAME] [PERSON_NAME] [PERSON_NAM…" at bounding box center [207, 73] width 171 height 14
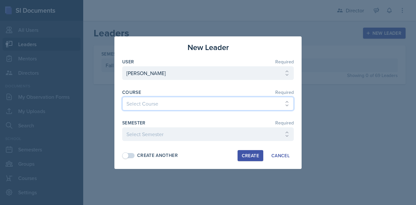
click at [150, 103] on select "Select Course ACCT 113 - Principles of Accounting I ACCT 213 - Intermediate Acc…" at bounding box center [207, 104] width 171 height 14
select select "d42a642d-a34c-4746-9b1a-e0ad567fea7a"
click at [122, 97] on select "Select Course ACCT 113 - Principles of Accounting I ACCT 213 - Intermediate Acc…" at bounding box center [207, 104] width 171 height 14
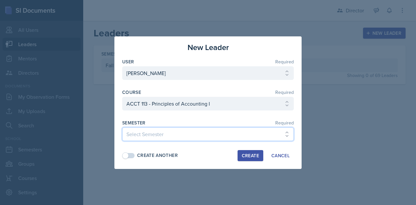
click at [153, 138] on select "Select Semester Fall 2025 SPRING 2025 Fall 2024 Spring 2024 Fall 2023 Spring 20…" at bounding box center [207, 134] width 171 height 14
select select "9f1597ff-0c14-4cd1-9aad-802ae6b6e8b3"
click at [122, 127] on select "Select Semester Fall 2025 SPRING 2025 Fall 2024 Spring 2024 Fall 2023 Spring 20…" at bounding box center [207, 134] width 171 height 14
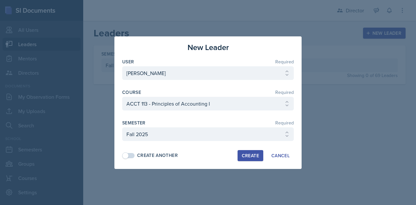
click at [131, 158] on div "Create Another" at bounding box center [150, 155] width 56 height 7
click at [245, 158] on div "Create" at bounding box center [250, 155] width 17 height 5
select select
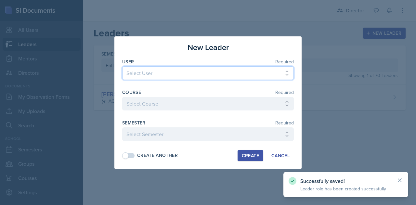
click at [148, 74] on select "Select User [PERSON_NAME] [PERSON_NAME] [PERSON_NAME] [PERSON_NAME] [PERSON_NAM…" at bounding box center [207, 73] width 171 height 14
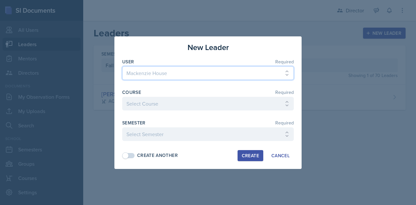
click at [145, 71] on select "Select User [PERSON_NAME] [PERSON_NAME] [PERSON_NAME] [PERSON_NAME] [PERSON_NAM…" at bounding box center [207, 73] width 171 height 14
drag, startPoint x: 185, startPoint y: 73, endPoint x: 117, endPoint y: 68, distance: 68.0
click at [117, 68] on div "New Leader User Required Select User [PERSON_NAME] [PERSON_NAME] [PERSON_NAME] …" at bounding box center [207, 102] width 187 height 132
click at [149, 74] on select "Select User [PERSON_NAME] [PERSON_NAME] [PERSON_NAME] [PERSON_NAME] [PERSON_NAM…" at bounding box center [207, 73] width 171 height 14
select select "7d3b01ba-57c2-4284-ac75-9c4d10c5141a"
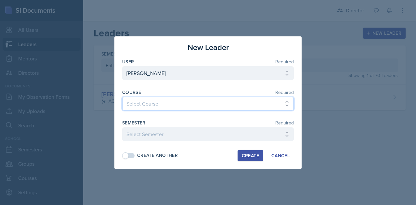
click at [145, 104] on select "Select Course ACCT 113 - Principles of Accounting I ACCT 213 - Intermediate Acc…" at bounding box center [207, 104] width 171 height 14
select select "36994f81-a4bc-44a0-a8d5-29ee0a519d98"
click at [122, 97] on select "Select Course ACCT 113 - Principles of Accounting I ACCT 213 - Intermediate Acc…" at bounding box center [207, 104] width 171 height 14
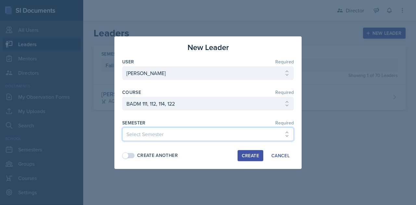
click at [153, 132] on select "Select Semester Fall 2025 SPRING 2025 Fall 2024 Spring 2024 Fall 2023 Spring 20…" at bounding box center [207, 134] width 171 height 14
select select "9f1597ff-0c14-4cd1-9aad-802ae6b6e8b3"
click at [122, 127] on select "Select Semester Fall 2025 SPRING 2025 Fall 2024 Spring 2024 Fall 2023 Spring 20…" at bounding box center [207, 134] width 171 height 14
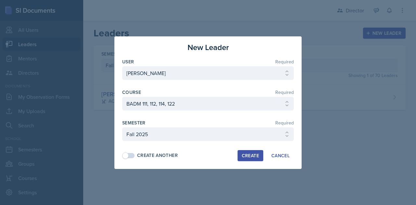
click at [133, 151] on div "Create Another Create Cancel" at bounding box center [207, 155] width 171 height 11
click at [133, 155] on span at bounding box center [129, 155] width 12 height 5
click at [255, 158] on div "Create" at bounding box center [250, 155] width 17 height 5
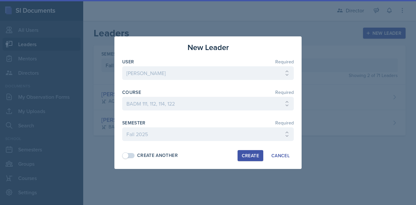
select select
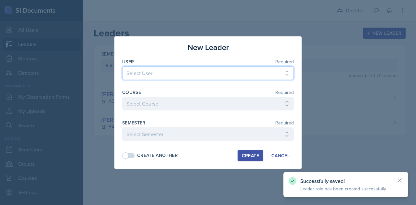
click at [156, 69] on select "Select User [PERSON_NAME] [PERSON_NAME] [PERSON_NAME] [PERSON_NAME] [PERSON_NAM…" at bounding box center [207, 73] width 171 height 14
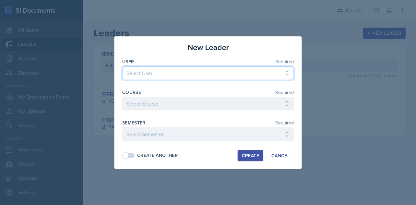
click at [157, 73] on select "Select User [PERSON_NAME] [PERSON_NAME] [PERSON_NAME] [PERSON_NAME] [PERSON_NAM…" at bounding box center [207, 73] width 171 height 14
select select "94b6a5da-a746-4624-b470-71ca616466e6"
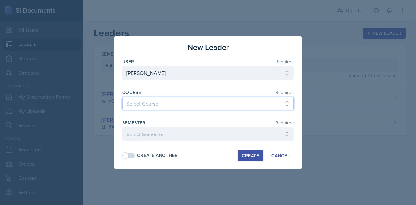
click at [144, 106] on select "Select Course ACCT 113 - Principles of Accounting I ACCT 213 - Intermediate Acc…" at bounding box center [207, 104] width 171 height 14
select select "a3b952a5-493a-498d-99ed-b0c1dc4e84de"
click at [122, 97] on select "Select Course ACCT 113 - Principles of Accounting I ACCT 213 - Intermediate Acc…" at bounding box center [207, 104] width 171 height 14
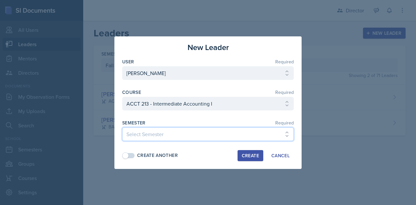
click at [142, 136] on select "Select Semester Fall 2025 SPRING 2025 Fall 2024 Spring 2024 Fall 2023 Spring 20…" at bounding box center [207, 134] width 171 height 14
select select "9f1597ff-0c14-4cd1-9aad-802ae6b6e8b3"
click at [122, 127] on select "Select Semester Fall 2025 SPRING 2025 Fall 2024 Spring 2024 Fall 2023 Spring 20…" at bounding box center [207, 134] width 171 height 14
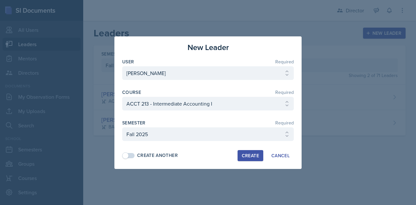
click at [132, 157] on span at bounding box center [129, 155] width 12 height 5
click at [249, 155] on div "Create" at bounding box center [250, 155] width 17 height 5
select select
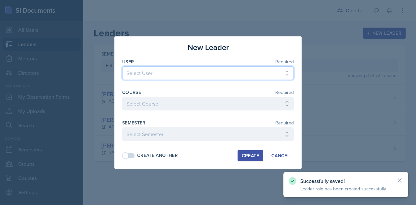
click at [144, 71] on select "Select User [PERSON_NAME] [PERSON_NAME] [PERSON_NAME] [PERSON_NAME] [PERSON_NAM…" at bounding box center [207, 73] width 171 height 14
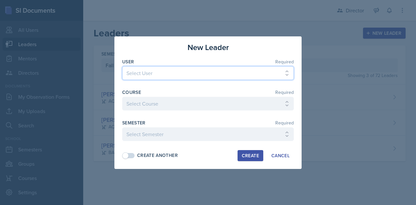
select select "b332ef00-87ba-4fde-a3ee-d4e59b4d7e95"
click at [144, 71] on select "Select User [PERSON_NAME] [PERSON_NAME] [PERSON_NAME] [PERSON_NAME] [PERSON_NAM…" at bounding box center [207, 73] width 171 height 14
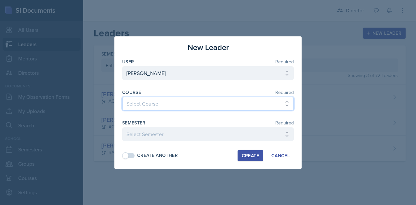
click at [140, 104] on select "Select Course ACCT 113 - Principles of Accounting I ACCT 213 - Intermediate Acc…" at bounding box center [207, 104] width 171 height 14
select select "fbe61f83-6faa-42f7-bb9f-7f48326b5128"
click at [122, 97] on select "Select Course ACCT 113 - Principles of Accounting I ACCT 213 - Intermediate Acc…" at bounding box center [207, 104] width 171 height 14
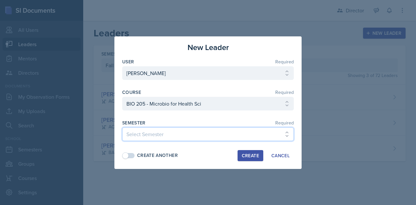
click at [149, 132] on select "Select Semester Fall 2025 SPRING 2025 Fall 2024 Spring 2024 Fall 2023 Spring 20…" at bounding box center [207, 134] width 171 height 14
select select "9f1597ff-0c14-4cd1-9aad-802ae6b6e8b3"
click at [122, 127] on select "Select Semester Fall 2025 SPRING 2025 Fall 2024 Spring 2024 Fall 2023 Spring 20…" at bounding box center [207, 134] width 171 height 14
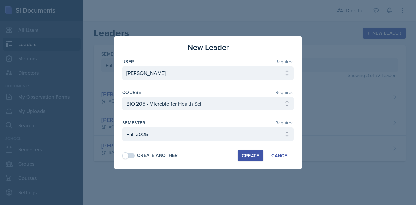
click at [130, 155] on span at bounding box center [129, 155] width 12 height 5
click at [253, 158] on button "Create" at bounding box center [250, 155] width 26 height 11
select select
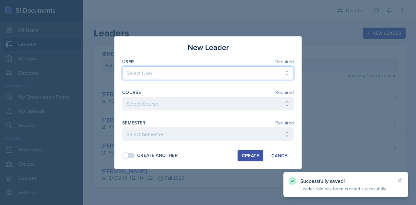
click at [149, 71] on select "Select User [PERSON_NAME] [PERSON_NAME] [PERSON_NAME] [PERSON_NAME] [PERSON_NAM…" at bounding box center [207, 73] width 171 height 14
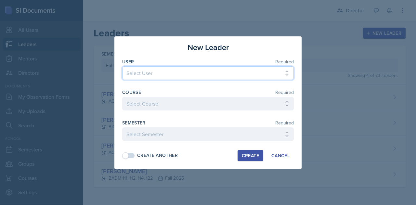
select select "b332ef00-87ba-4fde-a3ee-d4e59b4d7e95"
click at [147, 74] on select "Select User [PERSON_NAME] [PERSON_NAME] [PERSON_NAME] [PERSON_NAME] [PERSON_NAM…" at bounding box center [207, 73] width 171 height 14
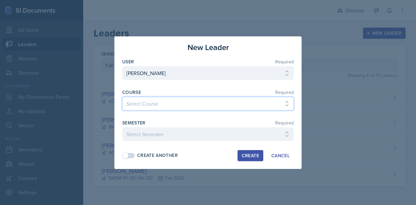
click at [144, 103] on select "Select Course ACCT 113 - Principles of Accounting I ACCT 213 - Intermediate Acc…" at bounding box center [207, 104] width 171 height 14
select select "2289c624-a11f-4207-a588-a945a0860d25"
click at [122, 97] on select "Select Course ACCT 113 - Principles of Accounting I ACCT 213 - Intermediate Acc…" at bounding box center [207, 104] width 171 height 14
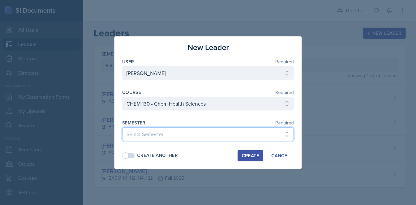
click at [142, 133] on select "Select Semester Fall 2025 SPRING 2025 Fall 2024 Spring 2024 Fall 2023 Spring 20…" at bounding box center [207, 134] width 171 height 14
select select "9f1597ff-0c14-4cd1-9aad-802ae6b6e8b3"
click at [122, 127] on select "Select Semester Fall 2025 SPRING 2025 Fall 2024 Spring 2024 Fall 2023 Spring 20…" at bounding box center [207, 134] width 171 height 14
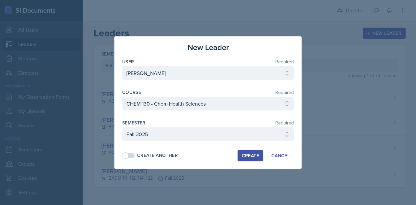
click at [131, 156] on span at bounding box center [129, 155] width 12 height 5
click at [251, 155] on div "Create" at bounding box center [250, 155] width 17 height 5
select select
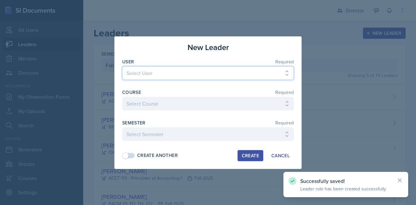
click at [146, 72] on select "Select User [PERSON_NAME] [PERSON_NAME] [PERSON_NAME] [PERSON_NAME] [PERSON_NAM…" at bounding box center [207, 73] width 171 height 14
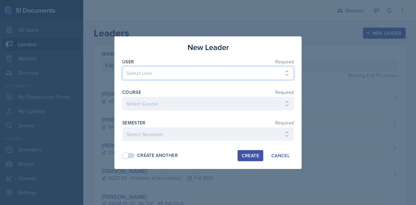
select select "843a89f0-c58b-4327-a93d-8eae14c45a42"
click at [147, 72] on select "Select User [PERSON_NAME] [PERSON_NAME] [PERSON_NAME] [PERSON_NAME] [PERSON_NAM…" at bounding box center [207, 73] width 171 height 14
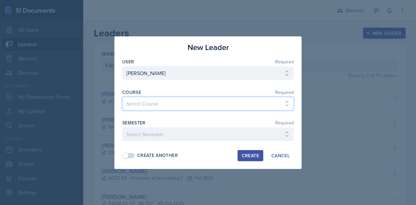
click at [139, 109] on select "Select Course ACCT 113 - Principles of Accounting I ACCT 213 - Intermediate Acc…" at bounding box center [207, 104] width 171 height 14
select select "6e5e078d-fba2-4e9b-94c0-75fd26f68b22"
click at [122, 97] on select "Select Course ACCT 113 - Principles of Accounting I ACCT 213 - Intermediate Acc…" at bounding box center [207, 104] width 171 height 14
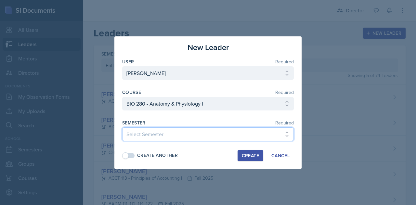
click at [149, 133] on select "Select Semester Fall 2025 SPRING 2025 Fall 2024 Spring 2024 Fall 2023 Spring 20…" at bounding box center [207, 134] width 171 height 14
select select "9f1597ff-0c14-4cd1-9aad-802ae6b6e8b3"
click at [122, 127] on select "Select Semester Fall 2025 SPRING 2025 Fall 2024 Spring 2024 Fall 2023 Spring 20…" at bounding box center [207, 134] width 171 height 14
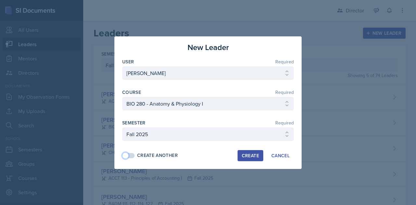
click at [131, 154] on span at bounding box center [129, 155] width 12 height 5
click at [255, 156] on div "Create" at bounding box center [250, 155] width 17 height 5
select select
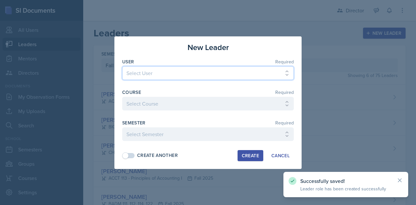
click at [153, 71] on select "Select User [PERSON_NAME] [PERSON_NAME] [PERSON_NAME] [PERSON_NAME] [PERSON_NAM…" at bounding box center [207, 73] width 171 height 14
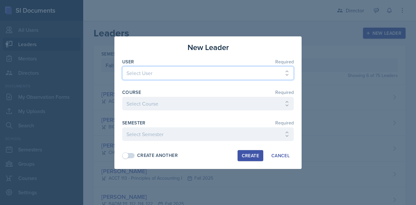
select select "da24001f-3aec-4f6e-baf7-0f54df934748"
click at [122, 67] on select "Select User [PERSON_NAME] [PERSON_NAME] [PERSON_NAME] [PERSON_NAME] [PERSON_NAM…" at bounding box center [207, 73] width 171 height 14
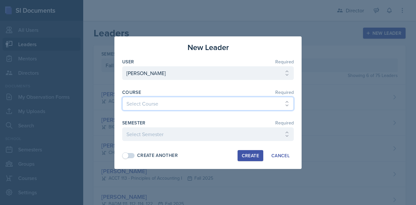
click at [144, 102] on select "Select Course ACCT 113 - Principles of Accounting I ACCT 213 - Intermediate Acc…" at bounding box center [207, 104] width 171 height 14
select select "32eae486-c27a-4b42-8689-79bb15b8f365"
click at [122, 97] on select "Select Course ACCT 113 - Principles of Accounting I ACCT 213 - Intermediate Acc…" at bounding box center [207, 104] width 171 height 14
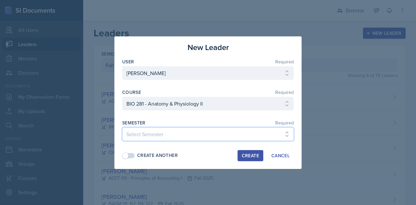
click at [156, 133] on select "Select Semester Fall 2025 SPRING 2025 Fall 2024 Spring 2024 Fall 2023 Spring 20…" at bounding box center [207, 134] width 171 height 14
select select "9f1597ff-0c14-4cd1-9aad-802ae6b6e8b3"
click at [122, 127] on select "Select Semester Fall 2025 SPRING 2025 Fall 2024 Spring 2024 Fall 2023 Spring 20…" at bounding box center [207, 134] width 171 height 14
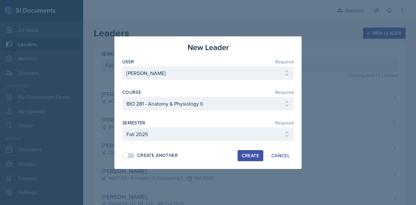
click at [129, 156] on span at bounding box center [129, 155] width 12 height 5
click at [247, 155] on div "Create" at bounding box center [250, 155] width 17 height 5
select select
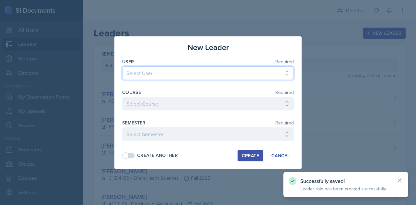
click at [139, 73] on select "Select User [PERSON_NAME] [PERSON_NAME] [PERSON_NAME] [PERSON_NAME] [PERSON_NAM…" at bounding box center [207, 73] width 171 height 14
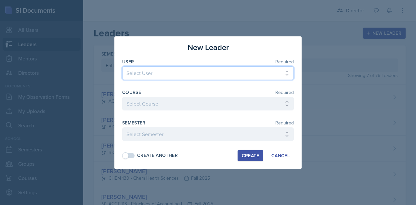
select select "5675e8f5-136d-4620-a046-9a349094437e"
click at [139, 73] on select "Select User [PERSON_NAME] [PERSON_NAME] [PERSON_NAME] [PERSON_NAME] [PERSON_NAM…" at bounding box center [207, 73] width 171 height 14
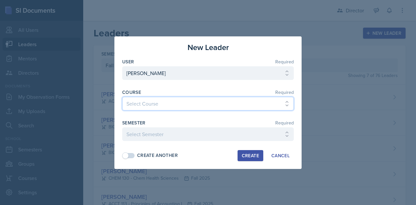
click at [133, 105] on select "Select Course ACCT 113 - Principles of Accounting I ACCT 213 - Intermediate Acc…" at bounding box center [207, 104] width 171 height 14
select select "5511ae3a-8bba-47bb-ad01-e463e4c98fa4"
click at [122, 97] on select "Select Course ACCT 113 - Principles of Accounting I ACCT 213 - Intermediate Acc…" at bounding box center [207, 104] width 171 height 14
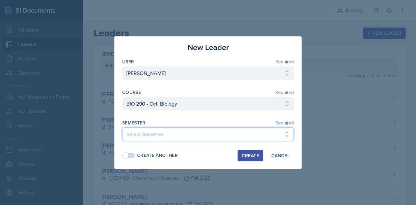
click at [146, 136] on select "Select Semester Fall 2025 SPRING 2025 Fall 2024 Spring 2024 Fall 2023 Spring 20…" at bounding box center [207, 134] width 171 height 14
select select "9f1597ff-0c14-4cd1-9aad-802ae6b6e8b3"
click at [122, 127] on select "Select Semester Fall 2025 SPRING 2025 Fall 2024 Spring 2024 Fall 2023 Spring 20…" at bounding box center [207, 134] width 171 height 14
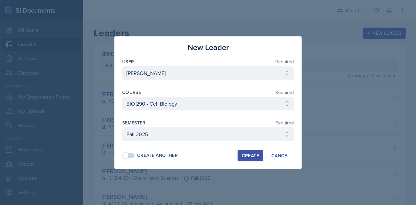
click at [131, 153] on span at bounding box center [129, 155] width 12 height 5
click at [250, 156] on div "Create" at bounding box center [250, 155] width 17 height 5
select select
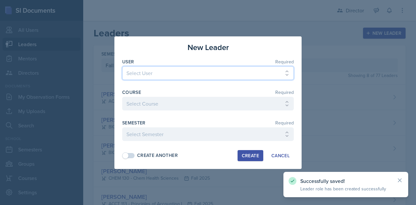
click at [157, 75] on select "Select User [PERSON_NAME] [PERSON_NAME] [PERSON_NAME] [PERSON_NAME] [PERSON_NAM…" at bounding box center [207, 73] width 171 height 14
select select "be30ade5-ec21-42ce-8be2-8c113b39548e"
click at [157, 75] on select "Select User [PERSON_NAME] [PERSON_NAME] [PERSON_NAME] [PERSON_NAME] [PERSON_NAM…" at bounding box center [207, 73] width 171 height 14
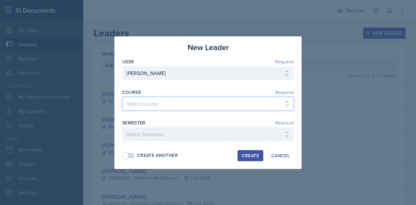
click at [149, 103] on select "Select Course ACCT 113 - Principles of Accounting I ACCT 213 - Intermediate Acc…" at bounding box center [207, 104] width 171 height 14
select select "eb30bfad-bece-43b1-85ba-3b0f27c2d284"
click at [122, 97] on select "Select Course ACCT 113 - Principles of Accounting I ACCT 213 - Intermediate Acc…" at bounding box center [207, 104] width 171 height 14
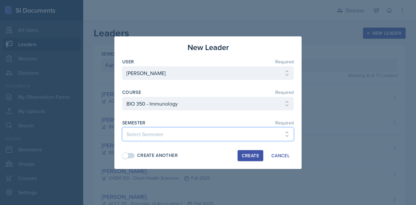
click at [147, 136] on select "Select Semester Fall 2025 SPRING 2025 Fall 2024 Spring 2024 Fall 2023 Spring 20…" at bounding box center [207, 134] width 171 height 14
click at [122, 127] on select "Select Semester Fall 2025 SPRING 2025 Fall 2024 Spring 2024 Fall 2023 Spring 20…" at bounding box center [207, 134] width 171 height 14
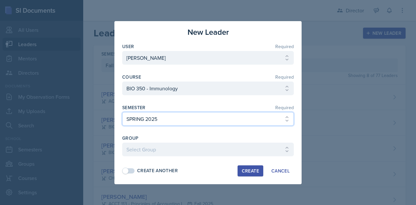
click at [145, 119] on select "Select Semester Fall 2025 SPRING 2025 Fall 2024 Spring 2024 Fall 2023 Spring 20…" at bounding box center [207, 119] width 171 height 14
select select "9f1597ff-0c14-4cd1-9aad-802ae6b6e8b3"
click at [122, 126] on select "Select Semester Fall 2025 SPRING 2025 Fall 2024 Spring 2024 Fall 2023 Spring 20…" at bounding box center [207, 119] width 171 height 14
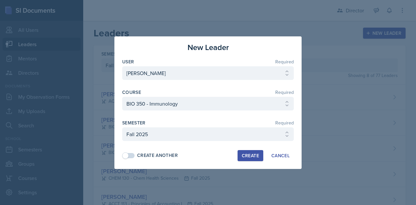
click at [129, 154] on span at bounding box center [129, 155] width 12 height 5
click at [242, 154] on div "Create" at bounding box center [250, 155] width 17 height 5
select select
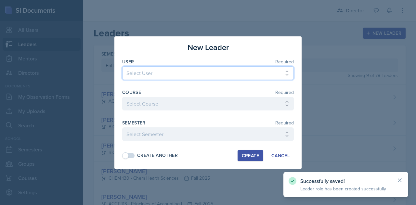
click at [150, 74] on select "Select User [PERSON_NAME] [PERSON_NAME] [PERSON_NAME] [PERSON_NAME] [PERSON_NAM…" at bounding box center [207, 73] width 171 height 14
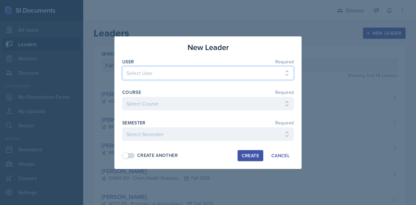
click at [150, 73] on select "Select User [PERSON_NAME] [PERSON_NAME] [PERSON_NAME] [PERSON_NAME] [PERSON_NAM…" at bounding box center [207, 73] width 171 height 14
select select "ec925bec-eeef-43ca-b1e2-ce25e1f3e811"
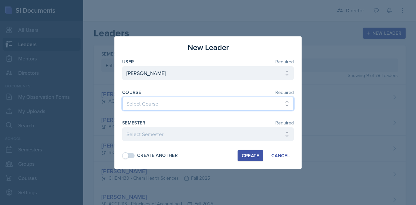
click at [146, 102] on select "Select Course ACCT 113 - Principles of Accounting I ACCT 213 - Intermediate Acc…" at bounding box center [207, 104] width 171 height 14
select select "f9afd443-044f-41e7-b11e-c2f1097b38b3"
click at [122, 97] on select "Select Course ACCT 113 - Principles of Accounting I ACCT 213 - Intermediate Acc…" at bounding box center [207, 104] width 171 height 14
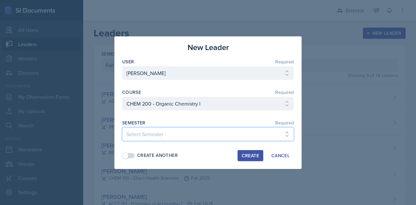
click at [158, 133] on select "Select Semester Fall 2025 SPRING 2025 Fall 2024 Spring 2024 Fall 2023 Spring 20…" at bounding box center [207, 134] width 171 height 14
select select "9f1597ff-0c14-4cd1-9aad-802ae6b6e8b3"
click at [122, 127] on select "Select Semester Fall 2025 SPRING 2025 Fall 2024 Spring 2024 Fall 2023 Spring 20…" at bounding box center [207, 134] width 171 height 14
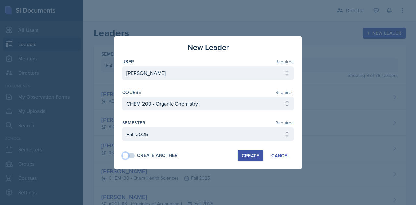
click at [132, 152] on span at bounding box center [128, 155] width 13 height 6
click at [246, 155] on div "Create" at bounding box center [250, 155] width 17 height 5
select select
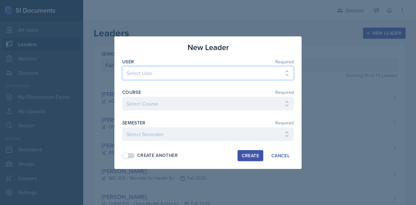
drag, startPoint x: 159, startPoint y: 75, endPoint x: 130, endPoint y: 70, distance: 29.9
click at [130, 70] on select "Select User [PERSON_NAME] [PERSON_NAME] [PERSON_NAME] [PERSON_NAME] [PERSON_NAM…" at bounding box center [207, 73] width 171 height 14
select select "024e7a1b-5b79-4b9e-a4f5-8ad0b9060b67"
click at [122, 67] on select "Select User [PERSON_NAME] [PERSON_NAME] [PERSON_NAME] [PERSON_NAME] [PERSON_NAM…" at bounding box center [207, 73] width 171 height 14
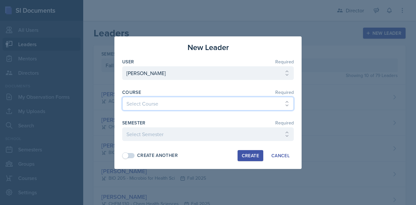
click at [163, 101] on select "Select Course ACCT 113 - Principles of Accounting I ACCT 213 - Intermediate Acc…" at bounding box center [207, 104] width 171 height 14
select select "289734e5-f99e-46f9-9f3f-2da253f7ce65"
click at [122, 97] on select "Select Course ACCT 113 - Principles of Accounting I ACCT 213 - Intermediate Acc…" at bounding box center [207, 104] width 171 height 14
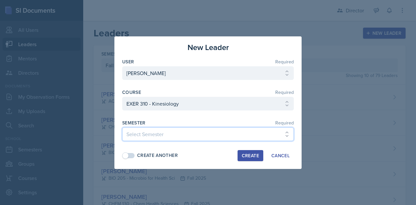
click at [147, 134] on select "Select Semester Fall 2025 SPRING 2025 Fall 2024 Spring 2024 Fall 2023 Spring 20…" at bounding box center [207, 134] width 171 height 14
select select "9f1597ff-0c14-4cd1-9aad-802ae6b6e8b3"
click at [122, 127] on select "Select Semester Fall 2025 SPRING 2025 Fall 2024 Spring 2024 Fall 2023 Spring 20…" at bounding box center [207, 134] width 171 height 14
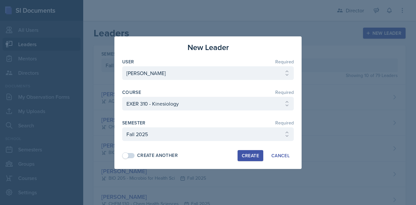
click at [132, 155] on span at bounding box center [129, 155] width 12 height 5
click at [254, 158] on button "Create" at bounding box center [250, 155] width 26 height 11
select select
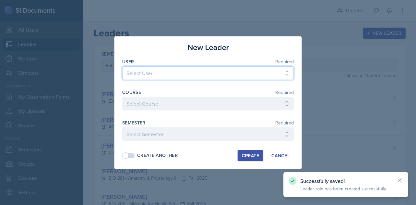
click at [173, 71] on select "Select User [PERSON_NAME] [PERSON_NAME] [PERSON_NAME] [PERSON_NAME] [PERSON_NAM…" at bounding box center [207, 73] width 171 height 14
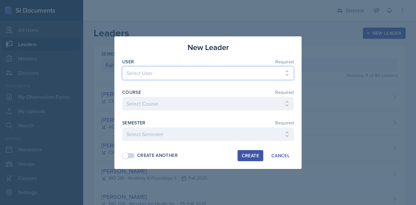
select select "5ff19868-4bf2-4c96-8be0-a3f500a0e6b9"
click at [122, 67] on select "Select User [PERSON_NAME] [PERSON_NAME] [PERSON_NAME] [PERSON_NAME] [PERSON_NAM…" at bounding box center [207, 73] width 171 height 14
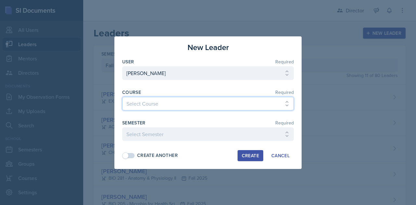
click at [157, 104] on select "Select Course ACCT 113 - Principles of Accounting I ACCT 213 - Intermediate Acc…" at bounding box center [207, 104] width 171 height 14
select select "df952f23-07d1-4d94-8b89-5b114b9d1c00"
click at [122, 97] on select "Select Course ACCT 113 - Principles of Accounting I ACCT 213 - Intermediate Acc…" at bounding box center [207, 104] width 171 height 14
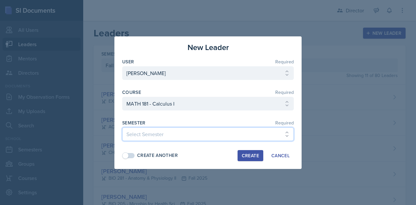
click at [153, 135] on select "Select Semester Fall 2025 SPRING 2025 Fall 2024 Spring 2024 Fall 2023 Spring 20…" at bounding box center [207, 134] width 171 height 14
select select "9f1597ff-0c14-4cd1-9aad-802ae6b6e8b3"
click at [122, 127] on select "Select Semester Fall 2025 SPRING 2025 Fall 2024 Spring 2024 Fall 2023 Spring 20…" at bounding box center [207, 134] width 171 height 14
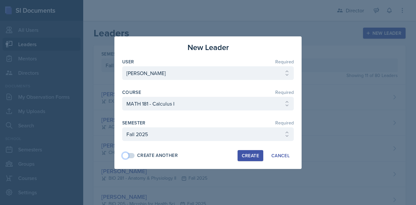
click at [131, 156] on span at bounding box center [129, 155] width 12 height 5
click at [248, 155] on div "Create" at bounding box center [250, 155] width 17 height 5
select select
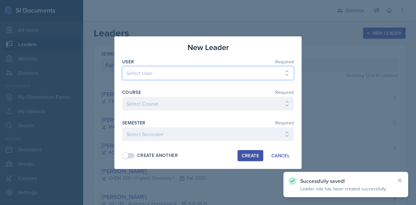
click at [134, 76] on select "Select User [PERSON_NAME] [PERSON_NAME] [PERSON_NAME] [PERSON_NAME] [PERSON_NAM…" at bounding box center [207, 73] width 171 height 14
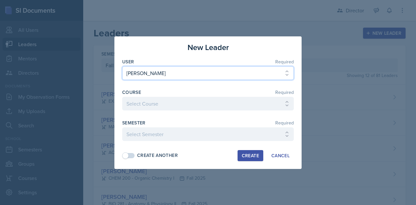
click at [271, 72] on select "Select User [PERSON_NAME] [PERSON_NAME] [PERSON_NAME] [PERSON_NAME] [PERSON_NAM…" at bounding box center [207, 73] width 171 height 14
drag, startPoint x: 271, startPoint y: 72, endPoint x: 168, endPoint y: 60, distance: 104.0
click at [168, 60] on div "User Required Select User [PERSON_NAME] [PERSON_NAME] [PERSON_NAME] [PERSON_NAM…" at bounding box center [207, 72] width 171 height 28
select select "b24f8047-554e-42fb-8c10-7f569452874a"
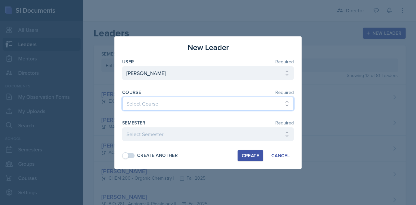
click at [187, 105] on select "Select Course ACCT 113 - Principles of Accounting I ACCT 213 - Intermediate Acc…" at bounding box center [207, 104] width 171 height 14
select select "81bb374f-e51e-405f-8b12-8170eea9df7e"
click at [122, 97] on select "Select Course ACCT 113 - Principles of Accounting I ACCT 213 - Intermediate Acc…" at bounding box center [207, 104] width 171 height 14
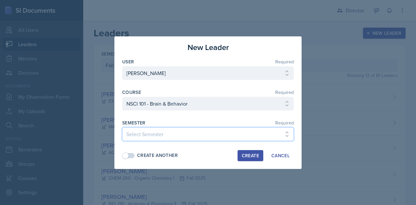
click at [152, 137] on select "Select Semester Fall 2025 SPRING 2025 Fall 2024 Spring 2024 Fall 2023 Spring 20…" at bounding box center [207, 134] width 171 height 14
select select "9f1597ff-0c14-4cd1-9aad-802ae6b6e8b3"
click at [122, 127] on select "Select Semester Fall 2025 SPRING 2025 Fall 2024 Spring 2024 Fall 2023 Spring 20…" at bounding box center [207, 134] width 171 height 14
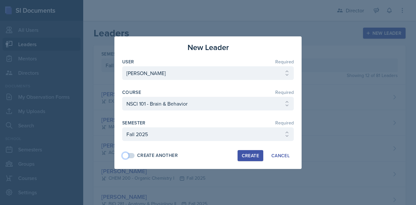
click at [133, 157] on span at bounding box center [128, 155] width 13 height 6
click at [246, 155] on div "Create" at bounding box center [250, 155] width 17 height 5
select select
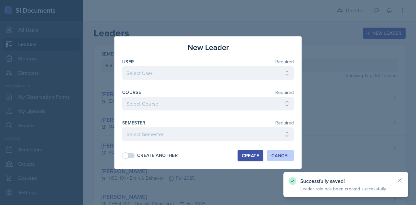
click at [282, 155] on div "Cancel" at bounding box center [280, 155] width 18 height 5
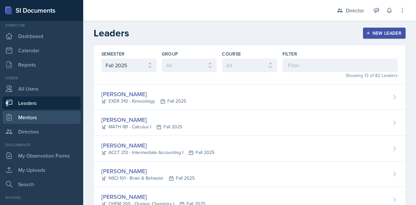
scroll to position [7, 0]
click at [31, 120] on link "Mentors" at bounding box center [42, 117] width 78 height 13
select select "9f1597ff-0c14-4cd1-9aad-802ae6b6e8b3"
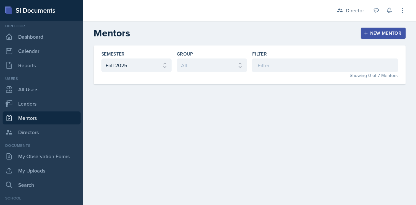
click at [31, 120] on link "Mentors" at bounding box center [42, 117] width 78 height 13
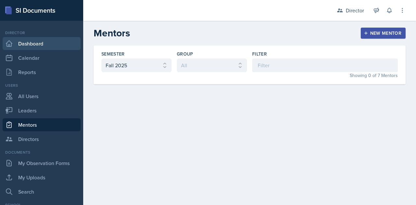
click at [19, 45] on link "Dashboard" at bounding box center [42, 43] width 78 height 13
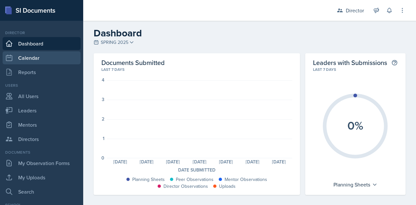
click at [24, 56] on link "Calendar" at bounding box center [42, 57] width 78 height 13
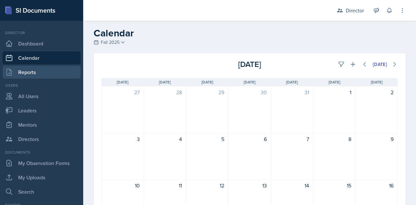
click at [34, 69] on link "Reports" at bounding box center [42, 72] width 78 height 13
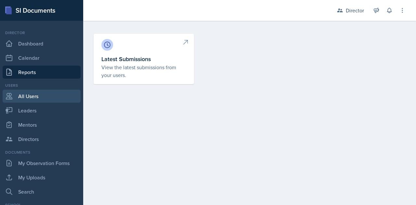
click at [28, 96] on link "All Users" at bounding box center [42, 96] width 78 height 13
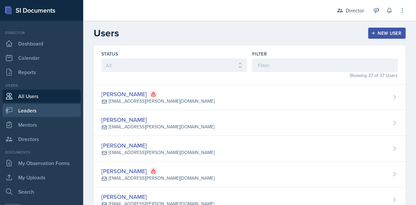
click at [30, 107] on link "Leaders" at bounding box center [42, 110] width 78 height 13
select select "9f1597ff-0c14-4cd1-9aad-802ae6b6e8b3"
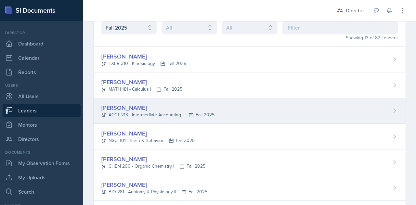
scroll to position [39, 0]
